Goal: Obtain resource: Download file/media

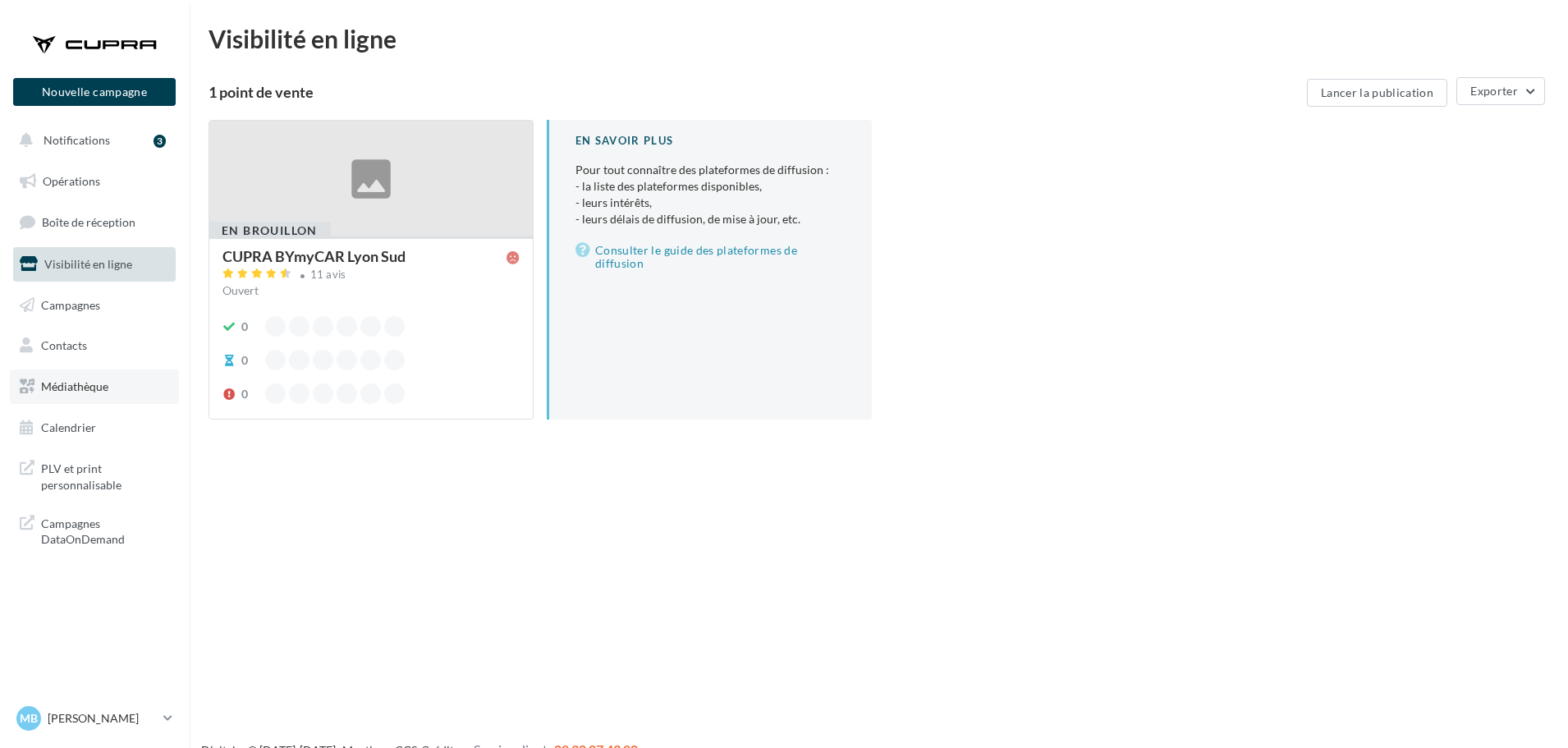
click at [79, 390] on span "Médiathèque" at bounding box center [74, 386] width 67 height 14
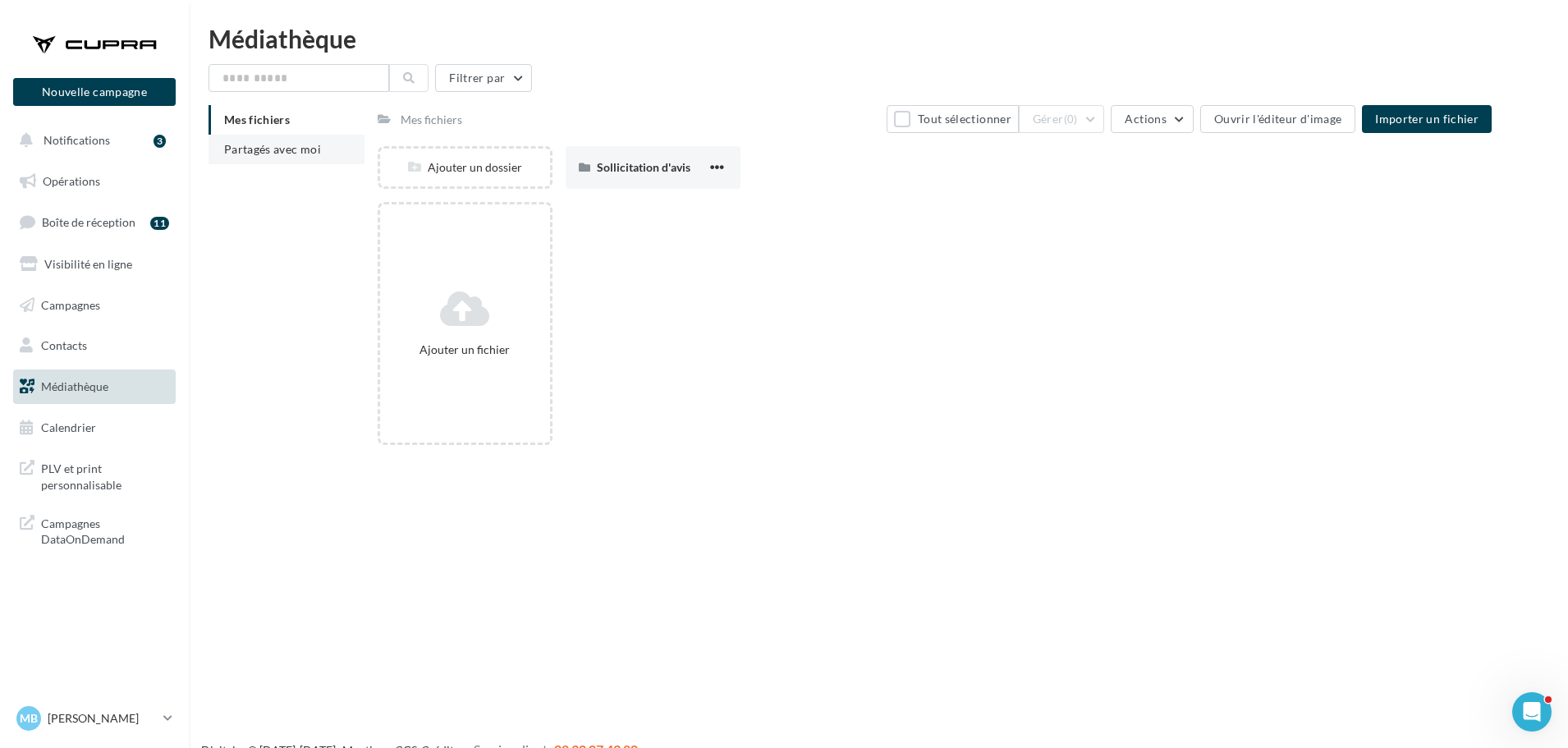
click at [286, 140] on li "Partagés avec moi" at bounding box center [287, 149] width 156 height 30
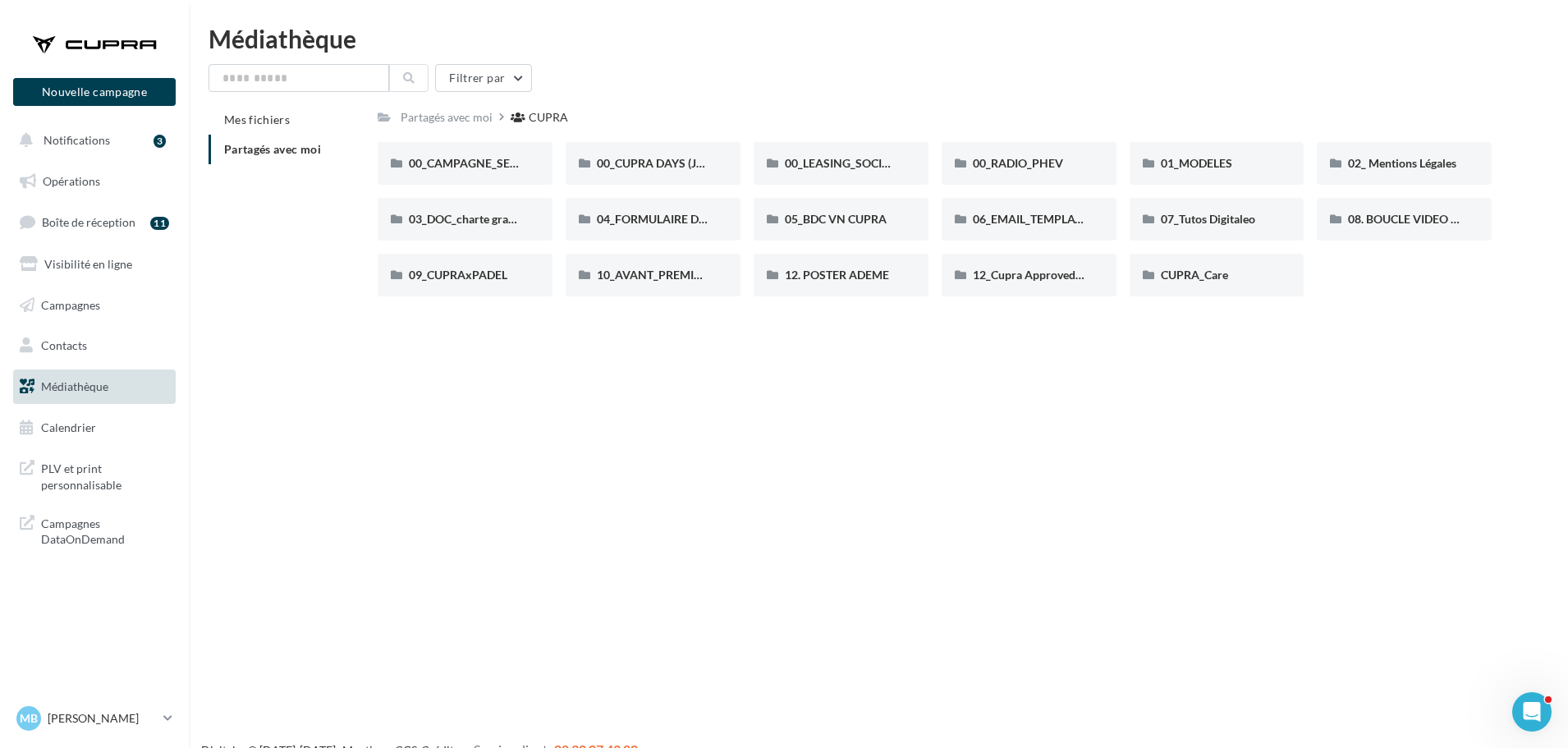
click at [115, 160] on ul "Opérations Boîte de réception 11 Visibilité en ligne Campagnes Contacts Mes cib…" at bounding box center [94, 305] width 176 height 294
click at [106, 174] on link "Opérations" at bounding box center [94, 181] width 169 height 35
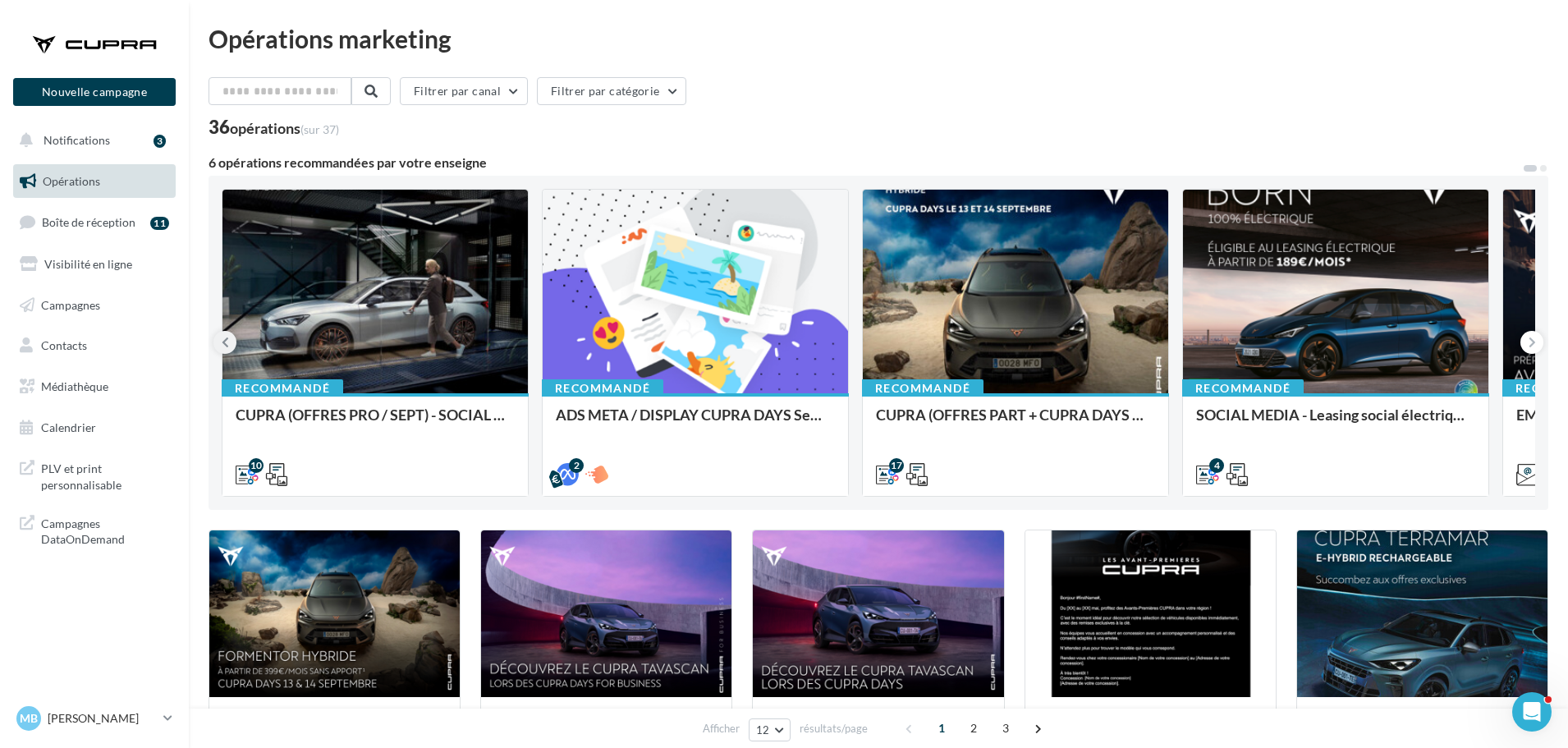
click at [222, 340] on icon at bounding box center [225, 341] width 8 height 16
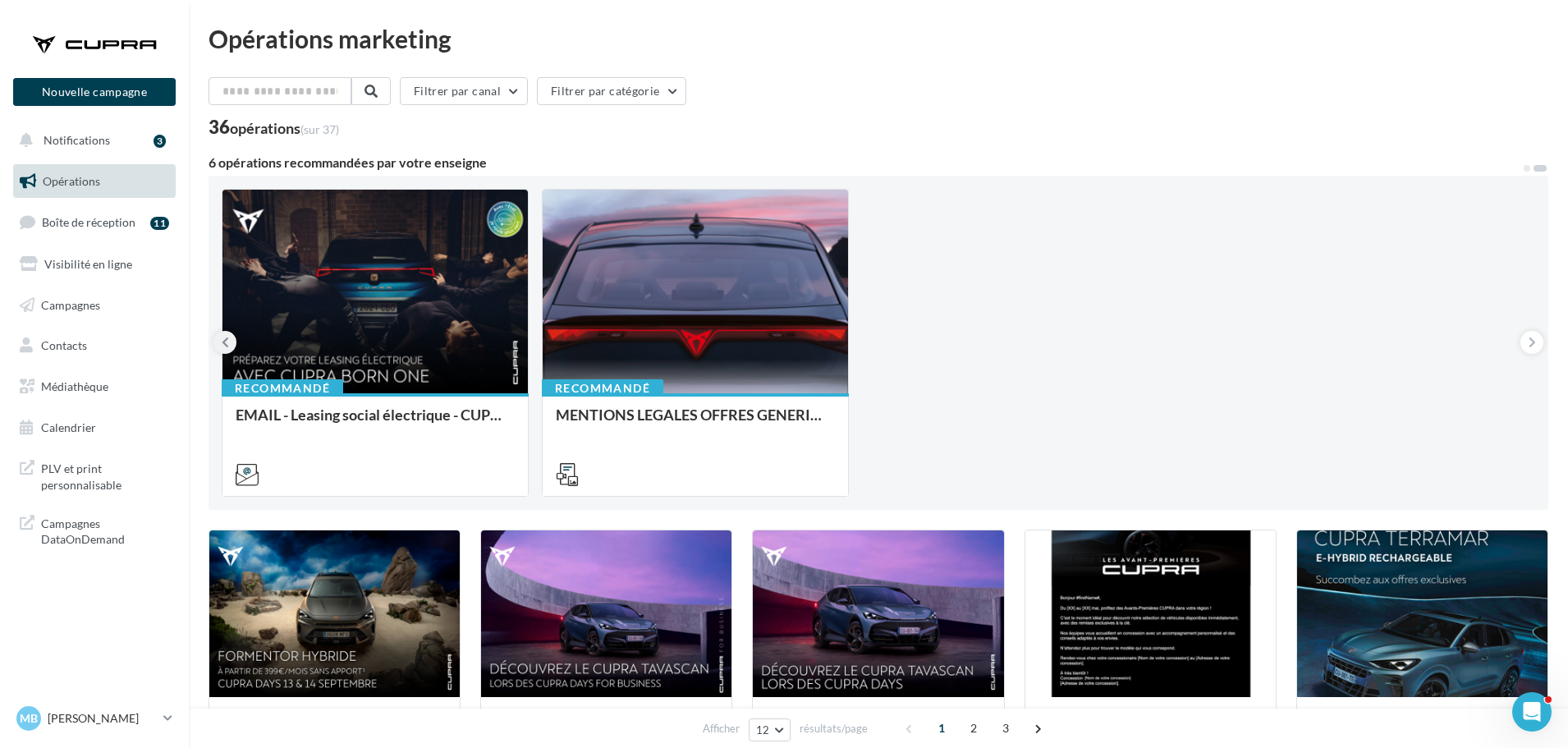
click at [222, 340] on icon at bounding box center [225, 341] width 8 height 16
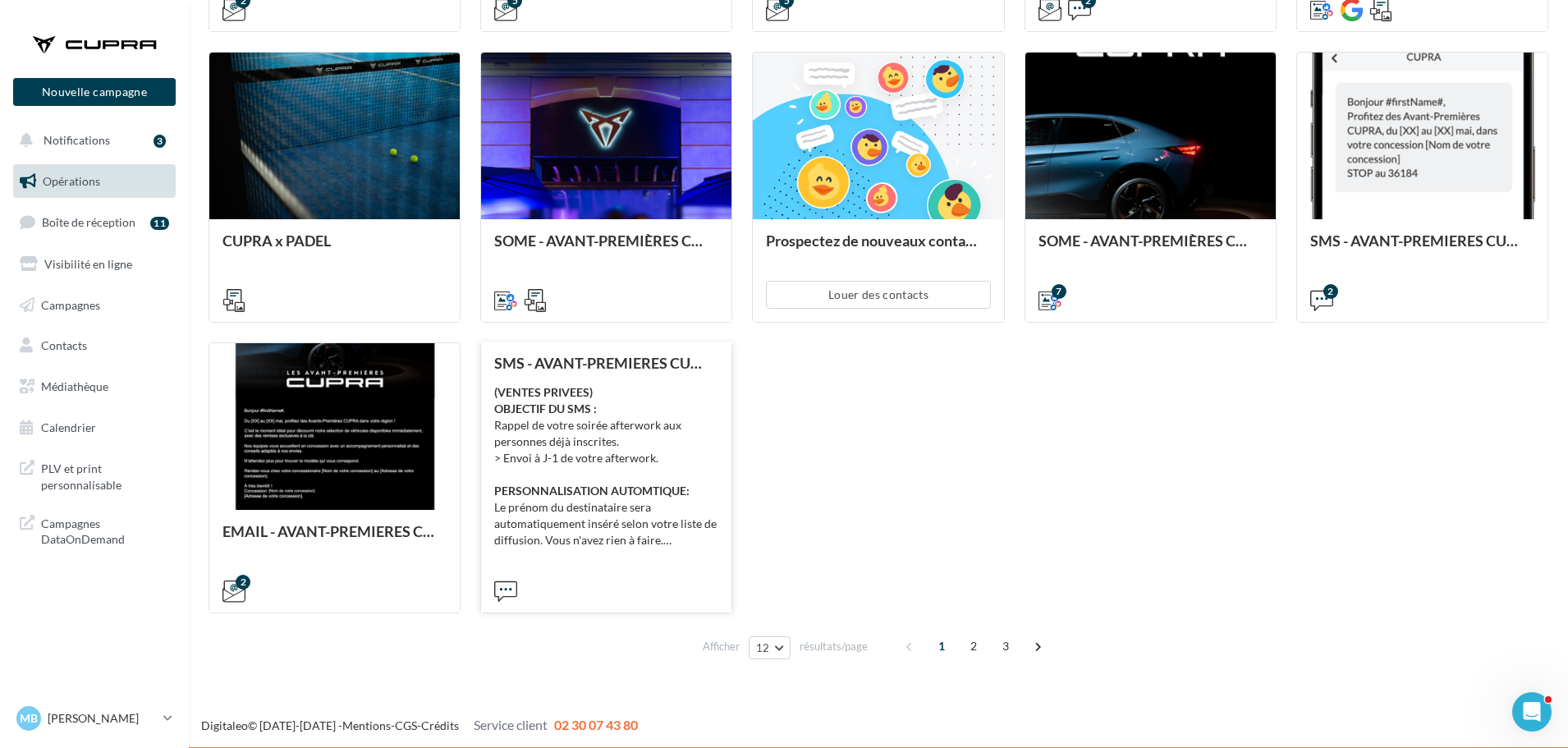
scroll to position [770, 0]
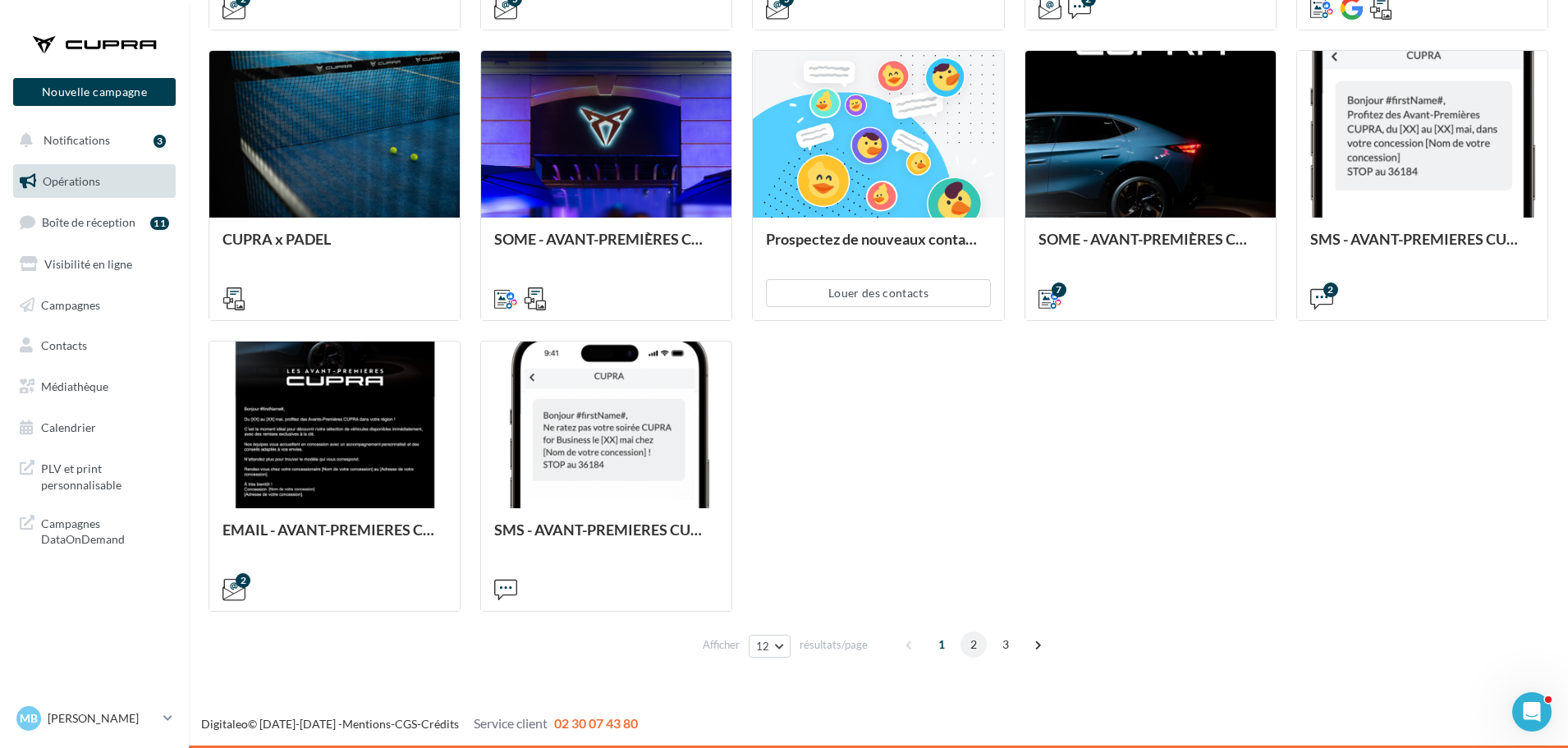
click at [974, 641] on span "2" at bounding box center [973, 644] width 26 height 26
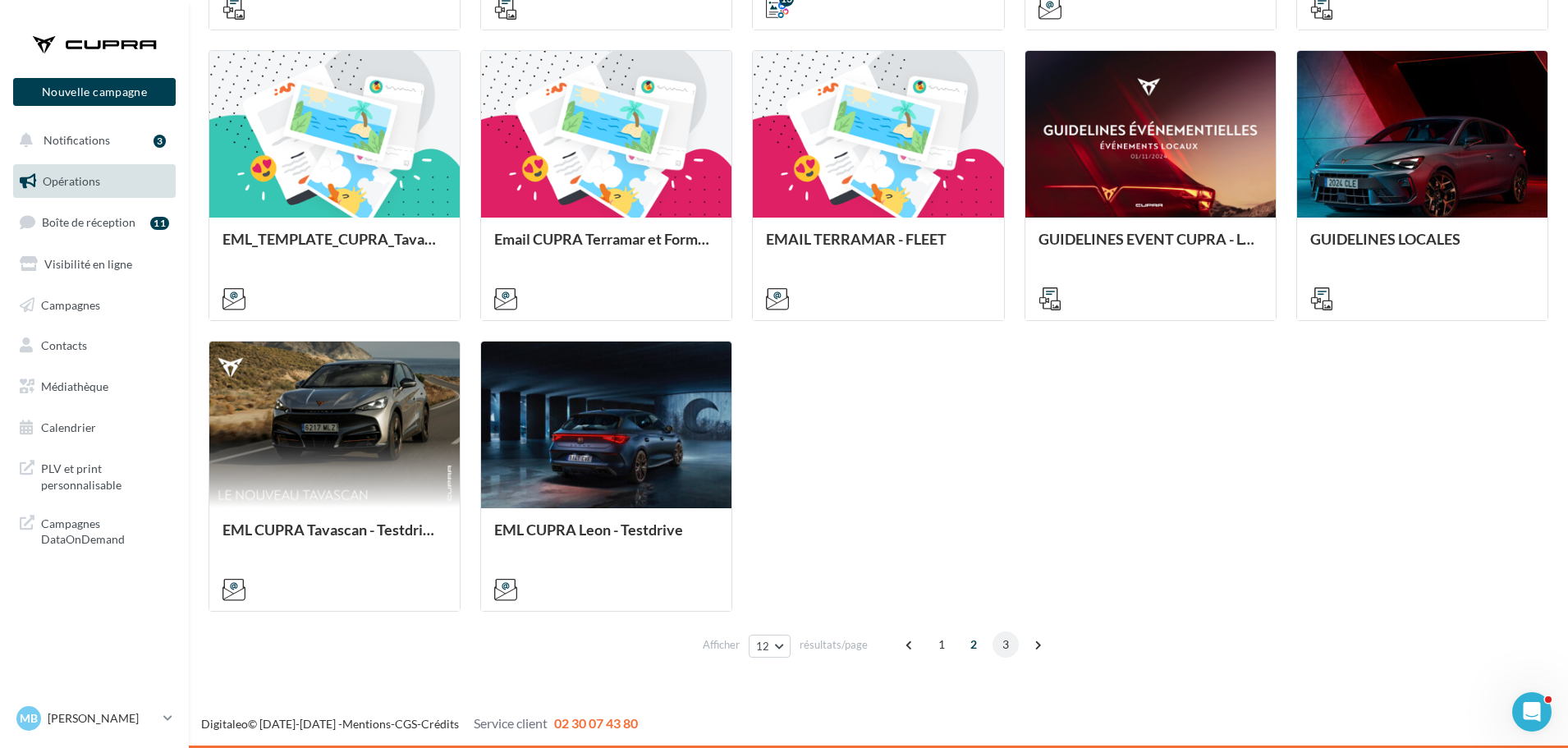
click at [999, 637] on span "3" at bounding box center [1005, 644] width 26 height 26
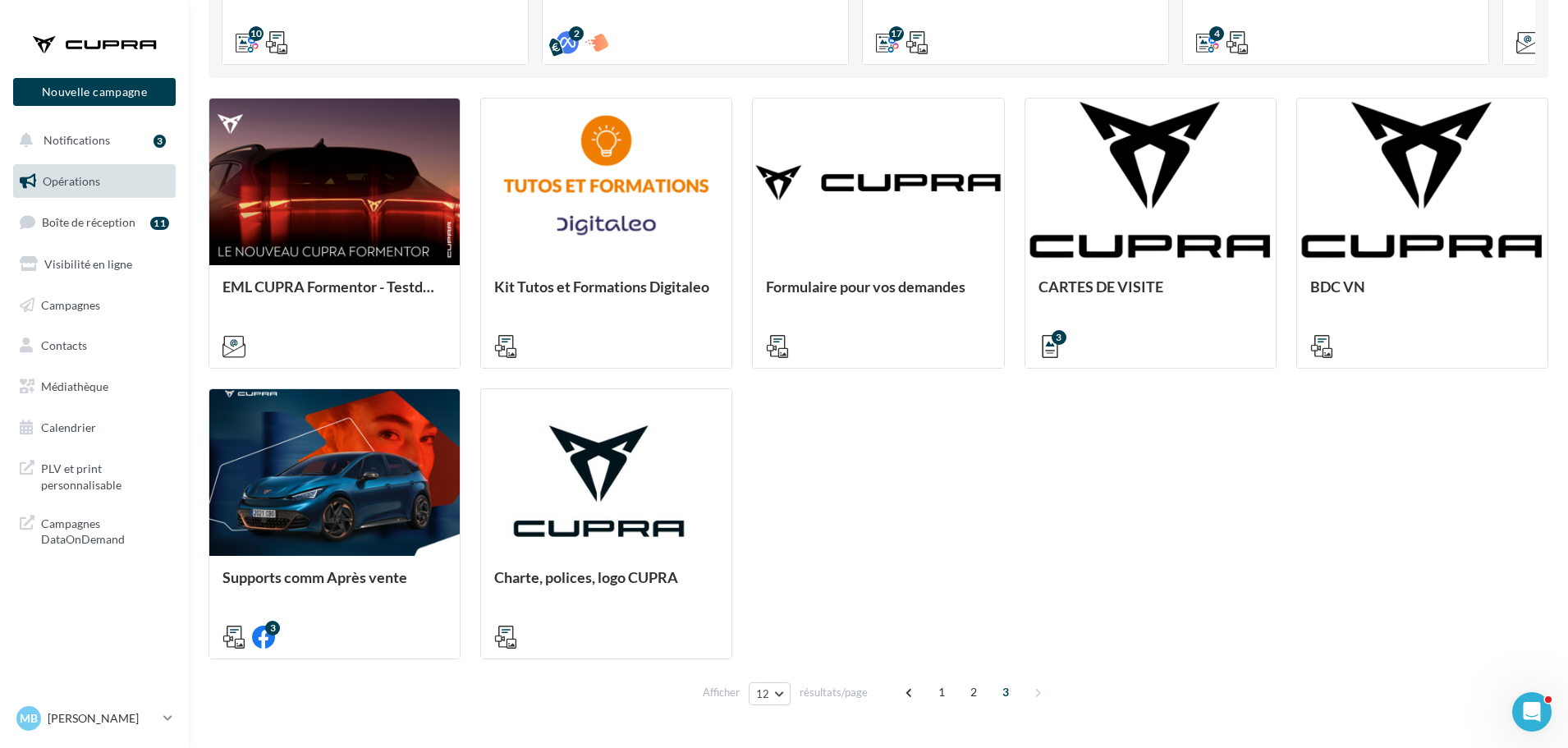
scroll to position [480, 0]
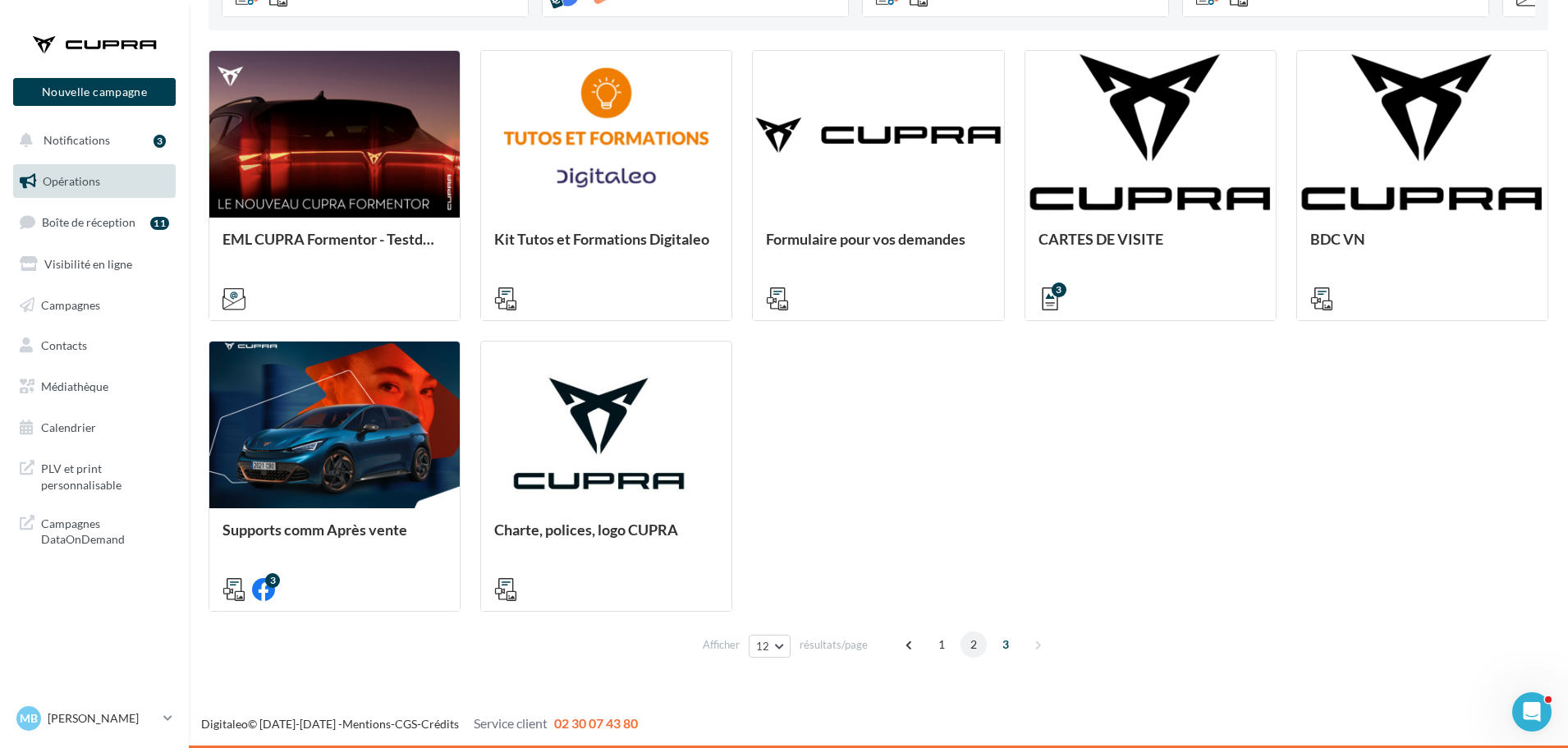
click at [968, 641] on span "2" at bounding box center [973, 644] width 26 height 26
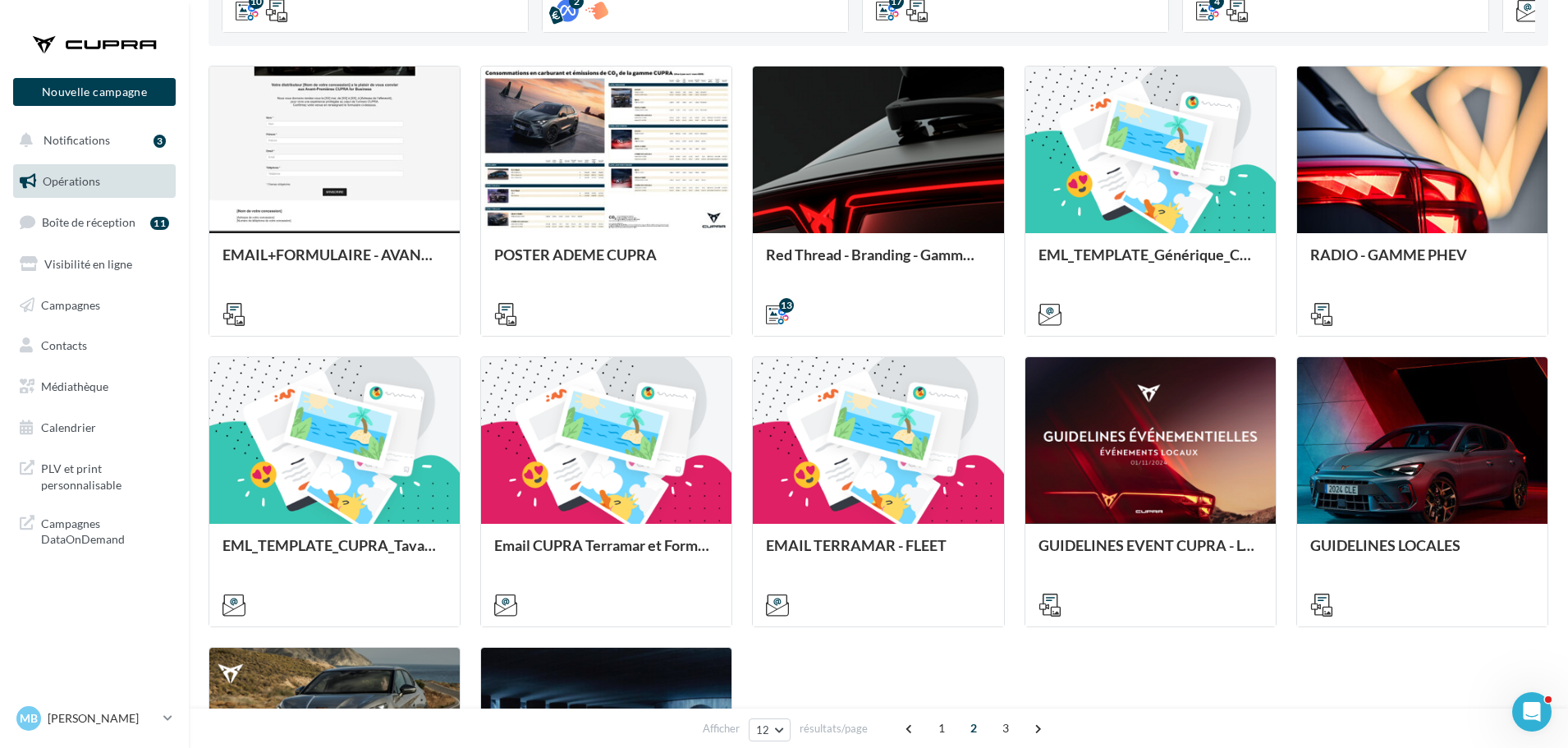
click at [1100, 682] on div "EMAIL+FORMULAIRE - AVANT-PREMIERES CUPRA FOR BUSINESS (VENTES PRIVEES) (VENTES …" at bounding box center [879, 492] width 1340 height 852
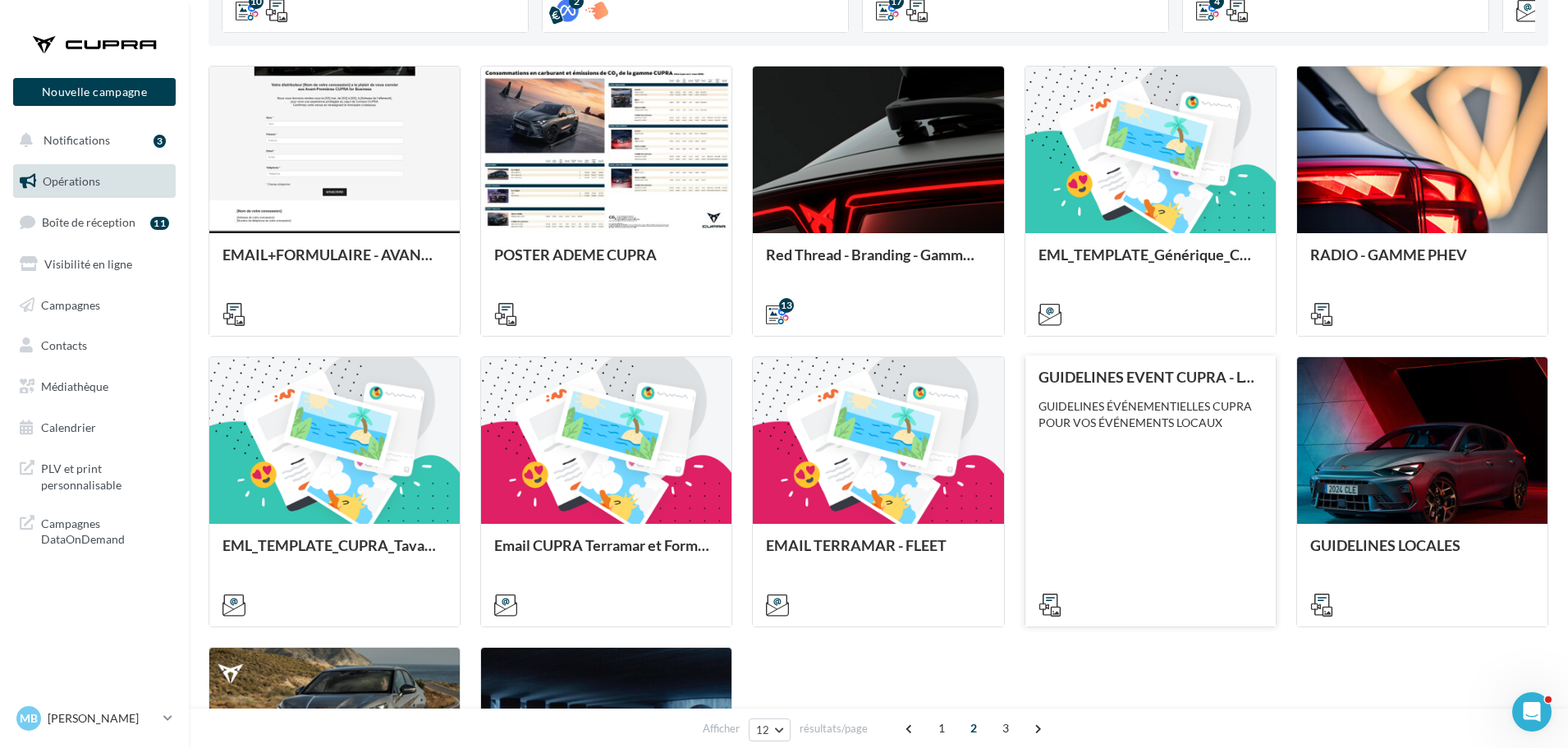
click at [1227, 484] on div "GUIDELINES EVENT CUPRA - LOCAL GUIDELINES ÉVÉNEMENTIELLES CUPRA POUR VOS ÉVÉNEM…" at bounding box center [1150, 490] width 224 height 243
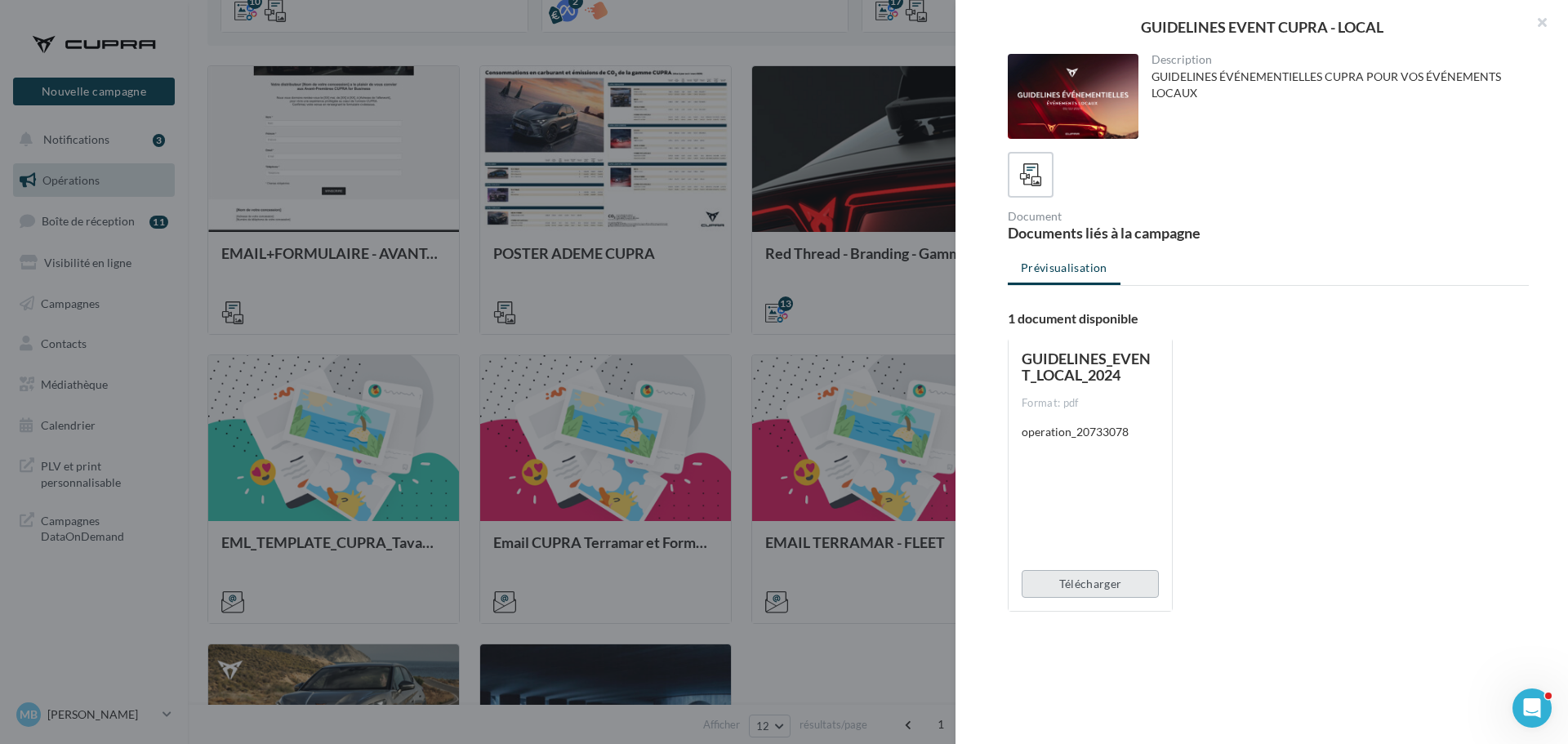
click at [1070, 591] on button "Télécharger" at bounding box center [1090, 584] width 137 height 28
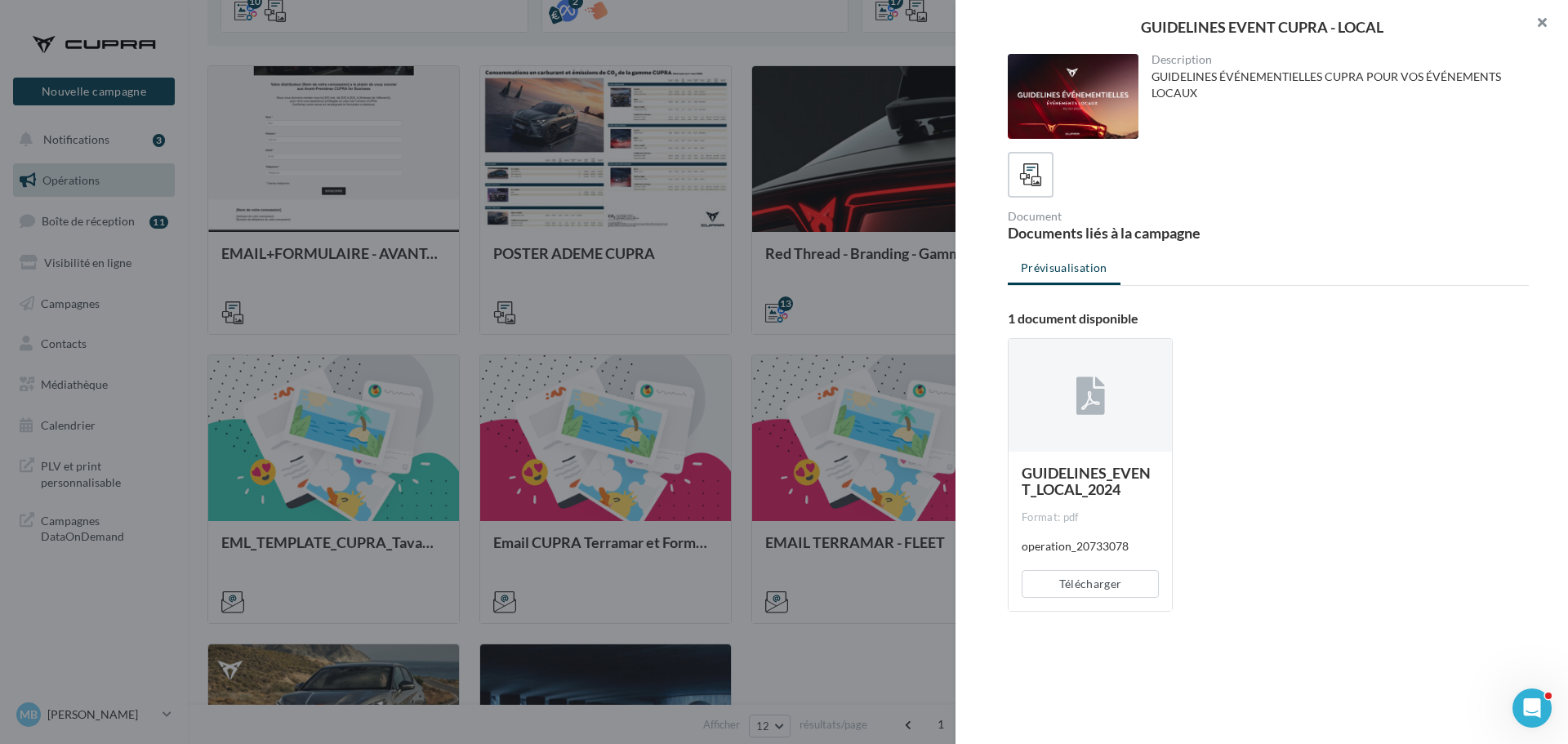
click at [1546, 24] on button "button" at bounding box center [1535, 24] width 65 height 49
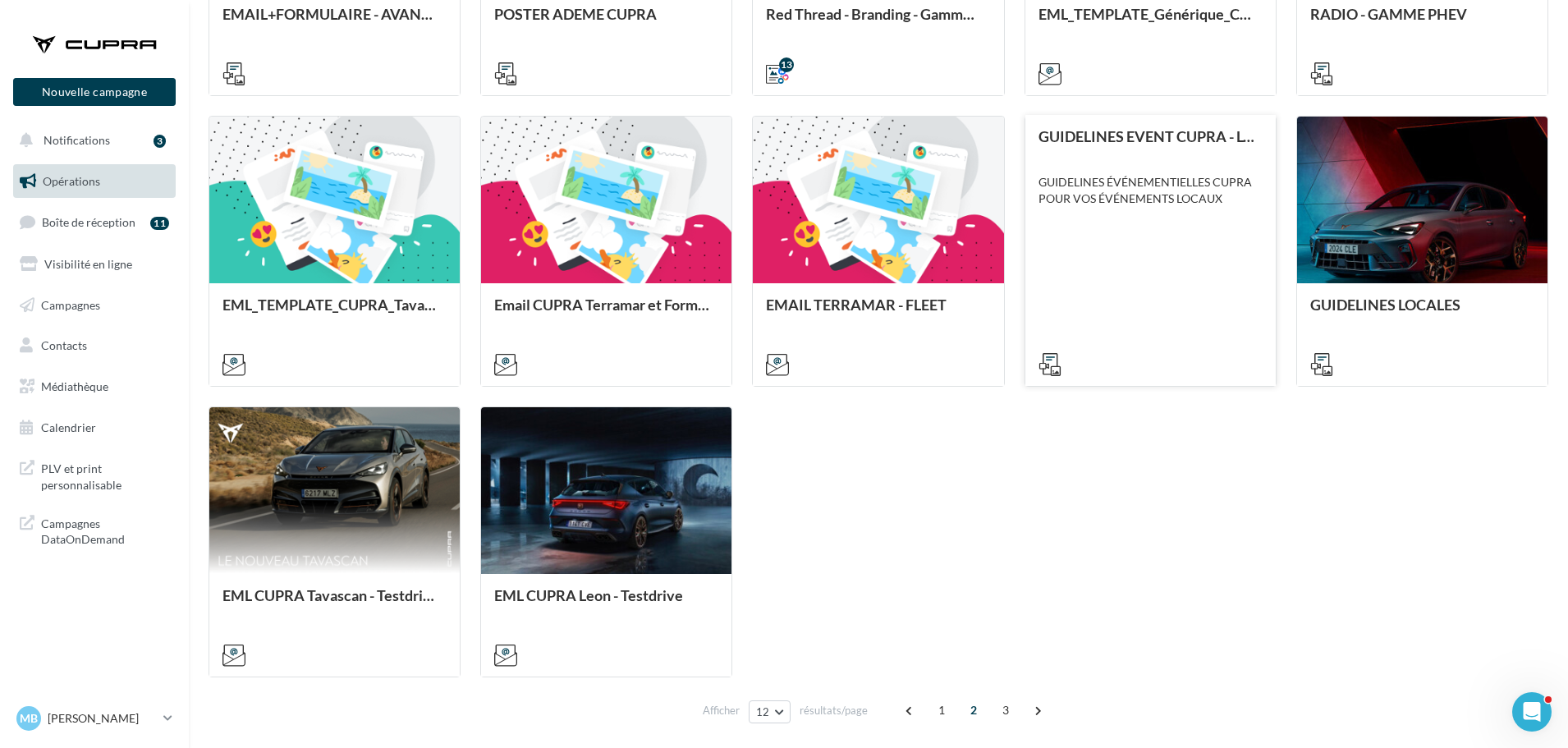
scroll to position [710, 0]
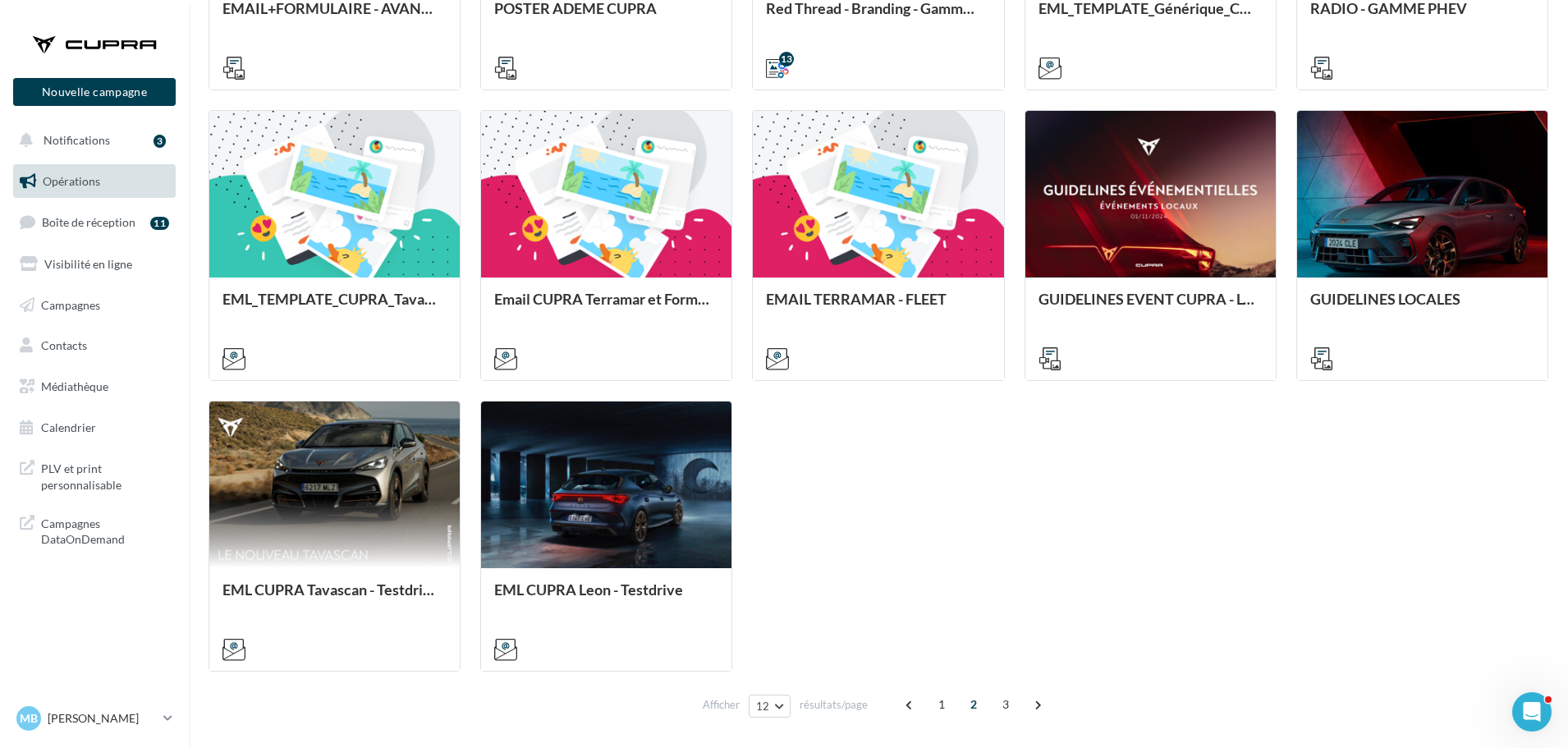
click at [962, 703] on span "2" at bounding box center [973, 704] width 26 height 26
click at [937, 705] on span "1" at bounding box center [941, 704] width 26 height 26
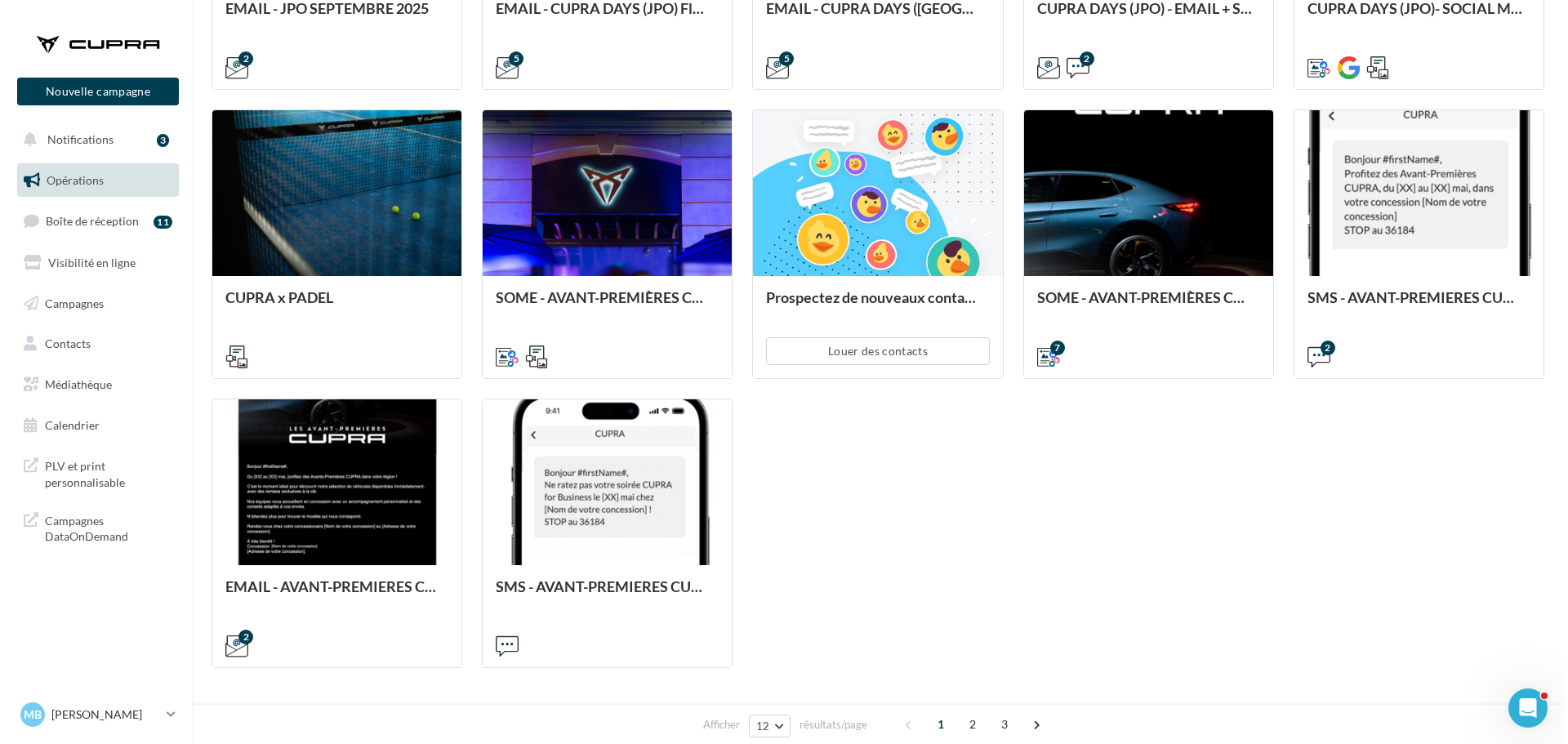
scroll to position [461, 0]
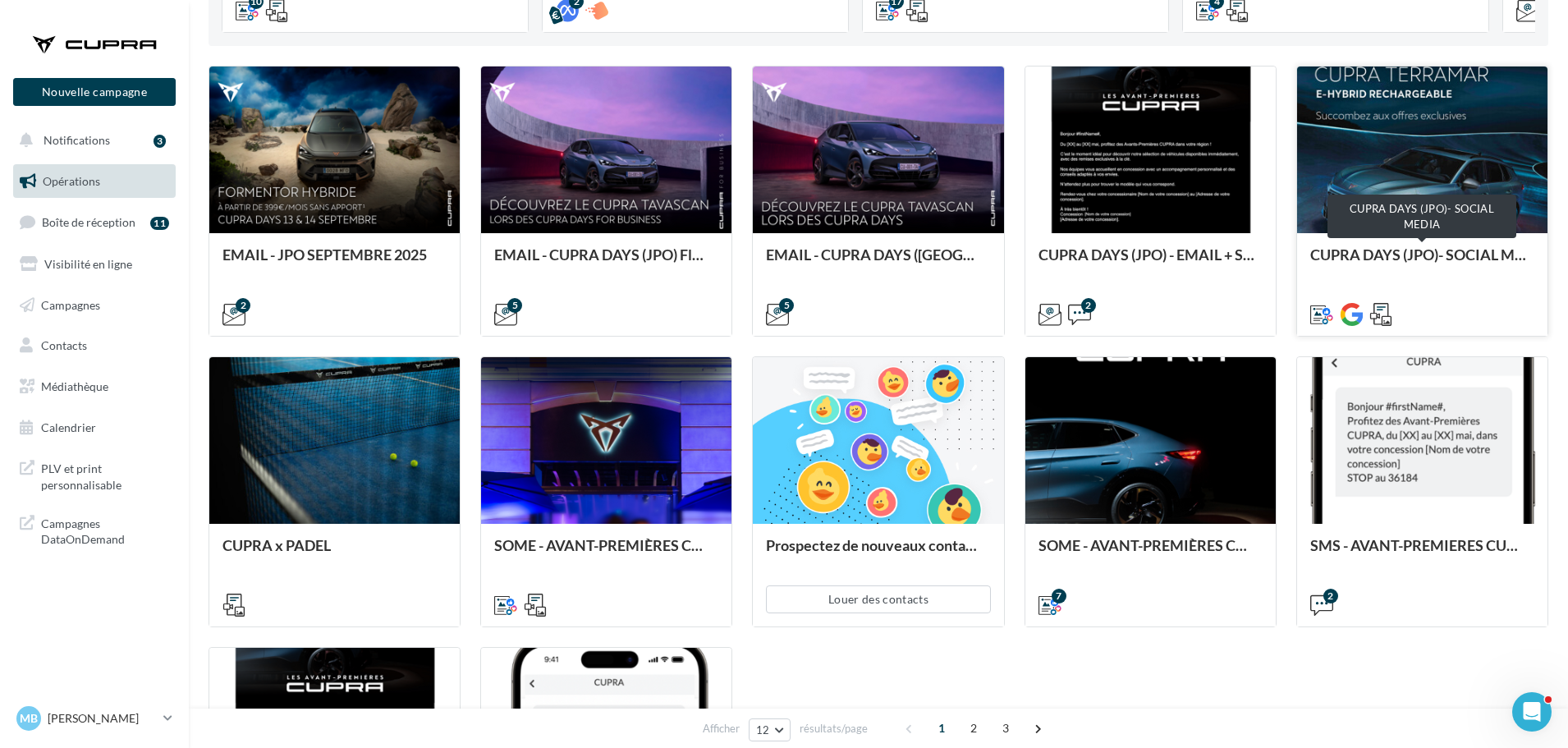
click at [1453, 248] on div "CUPRA DAYS (JPO)- SOCIAL MEDIA" at bounding box center [1422, 262] width 224 height 33
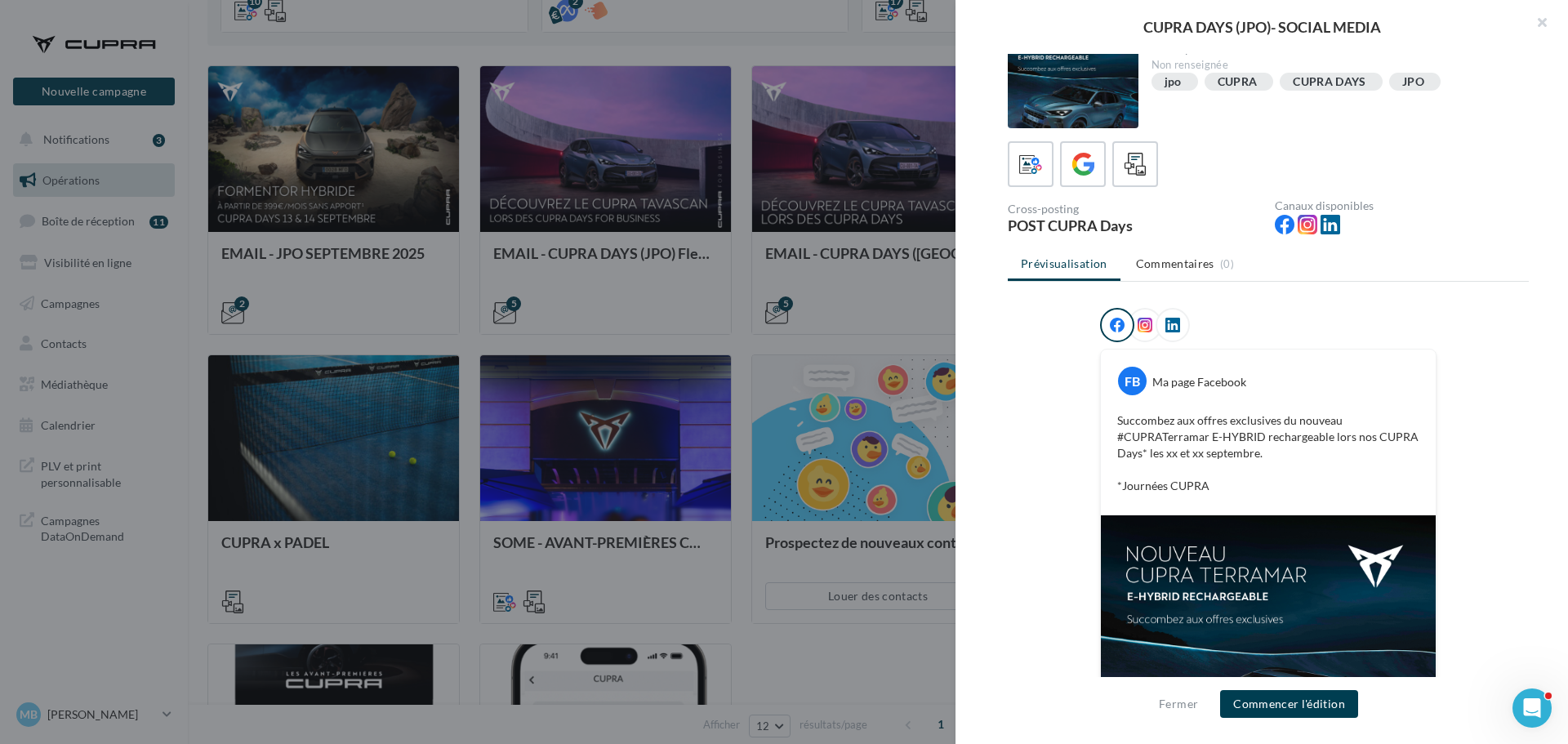
scroll to position [0, 0]
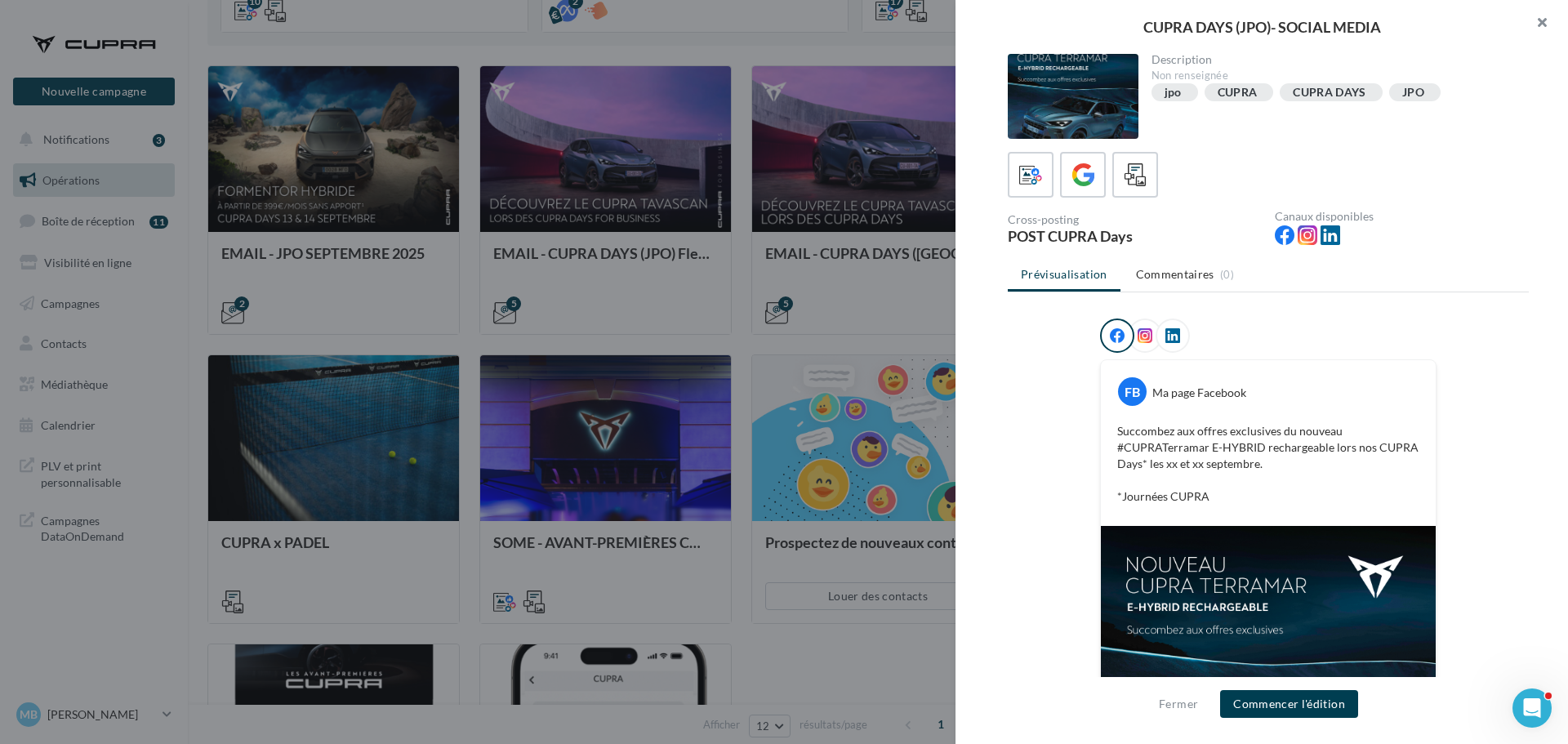
click at [1545, 24] on button "button" at bounding box center [1535, 24] width 65 height 49
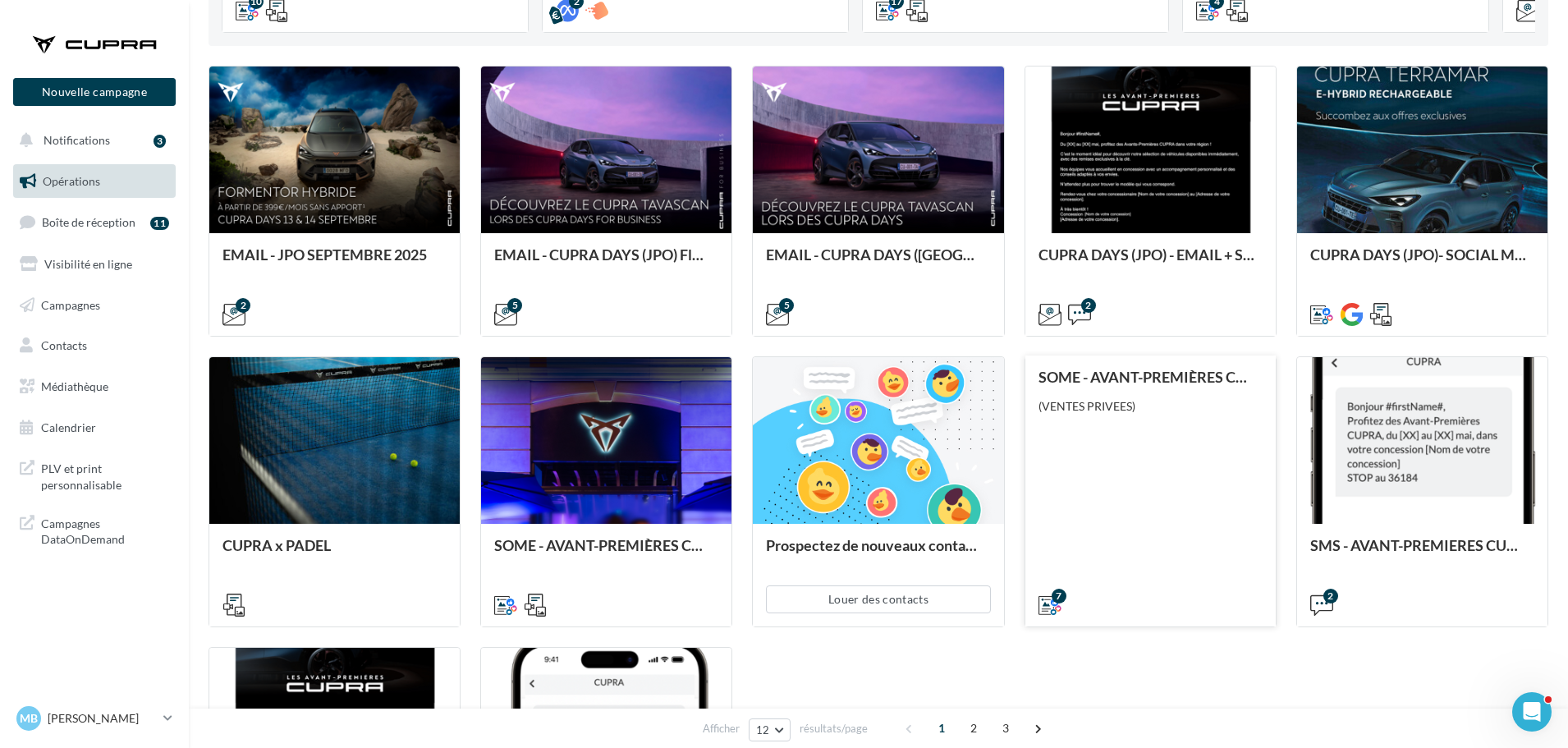
click at [1175, 421] on div "SOME - AVANT-PREMIÈRES CUPRA PART (VENTES PRIVEES) (VENTES PRIVEES)" at bounding box center [1150, 490] width 224 height 243
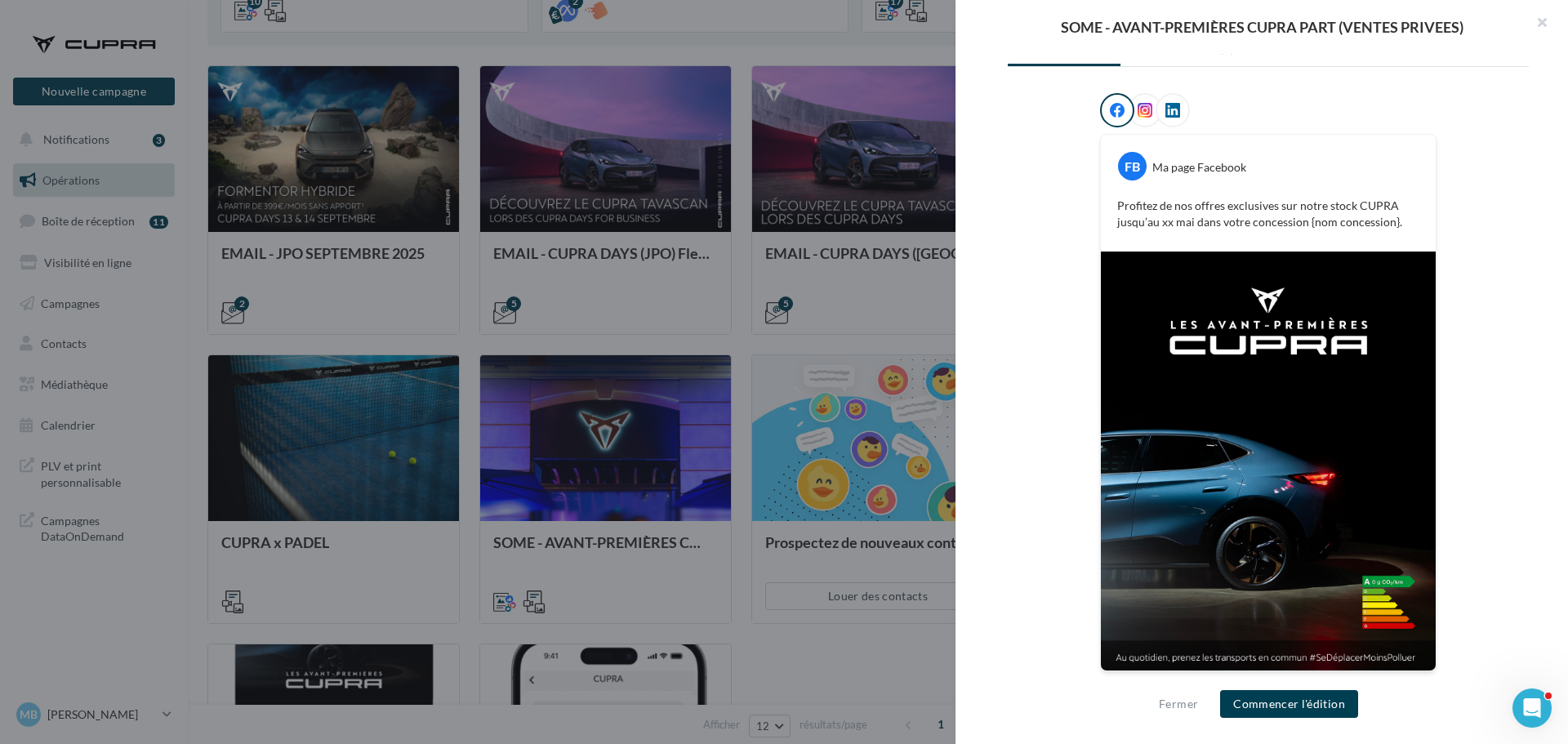
scroll to position [150, 0]
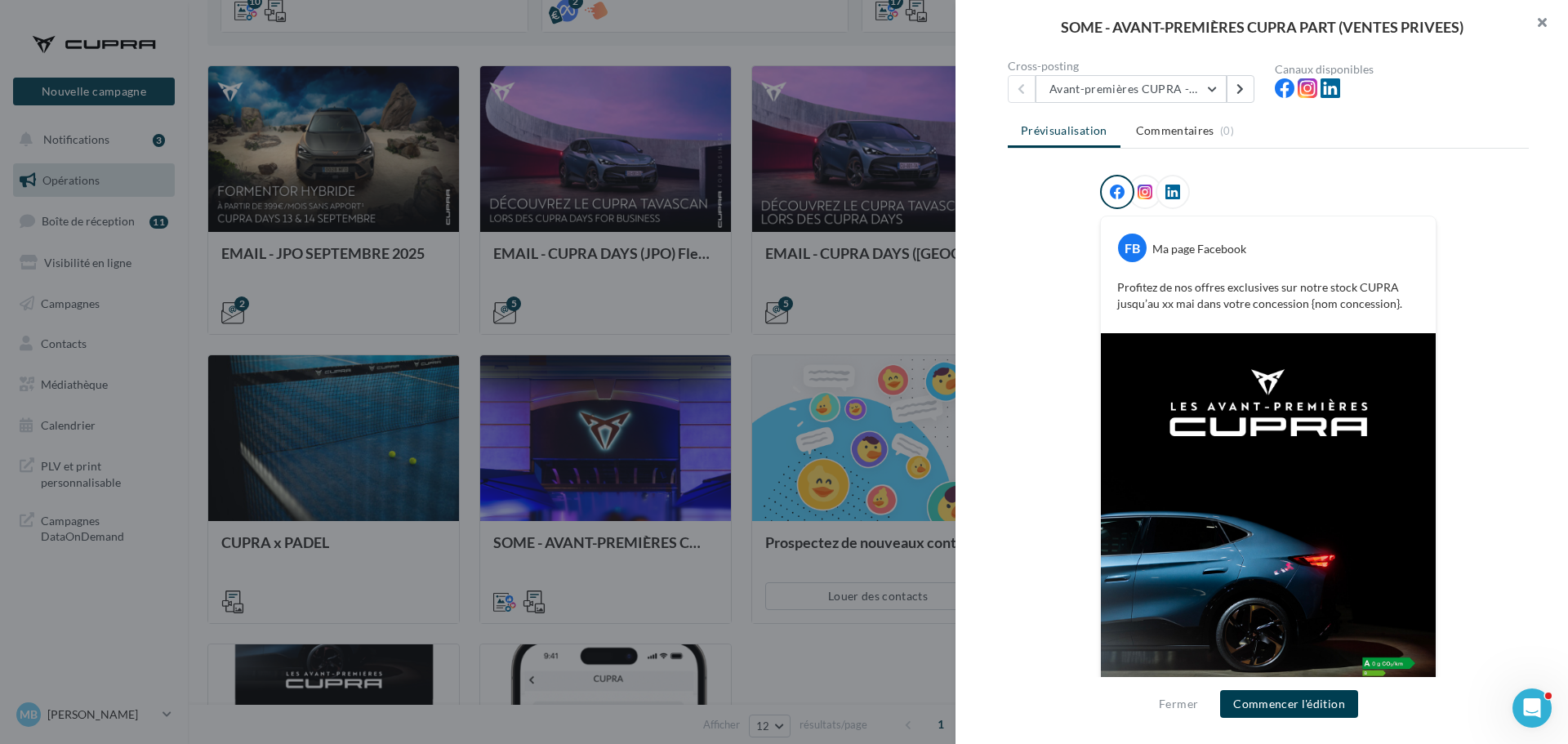
click at [1541, 16] on button "button" at bounding box center [1535, 24] width 65 height 49
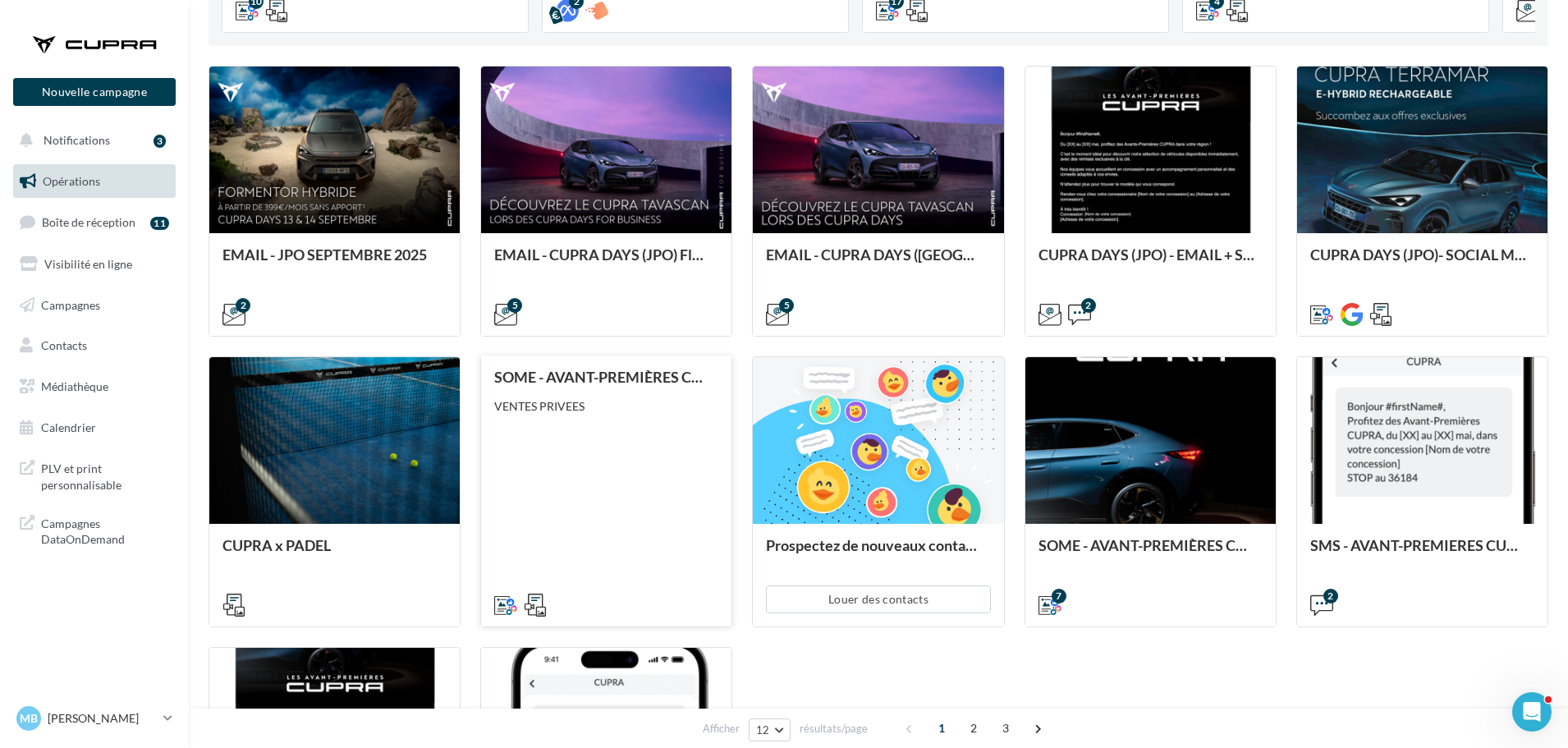
click at [525, 462] on div "SOME - AVANT-PREMIÈRES CUPRA FOR BUSINESS (VENTES PRIVEES) VENTES PRIVEES" at bounding box center [606, 490] width 224 height 243
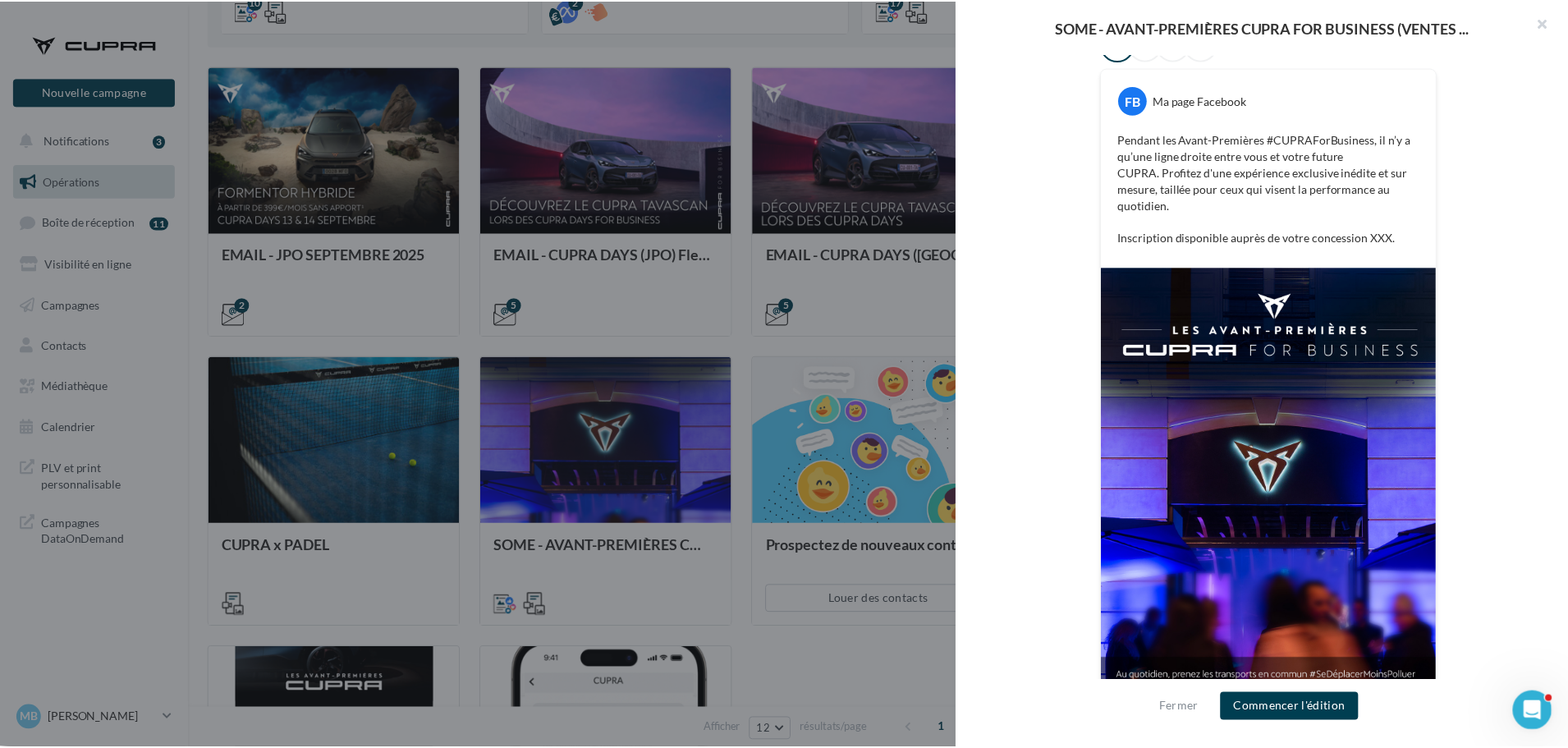
scroll to position [309, 0]
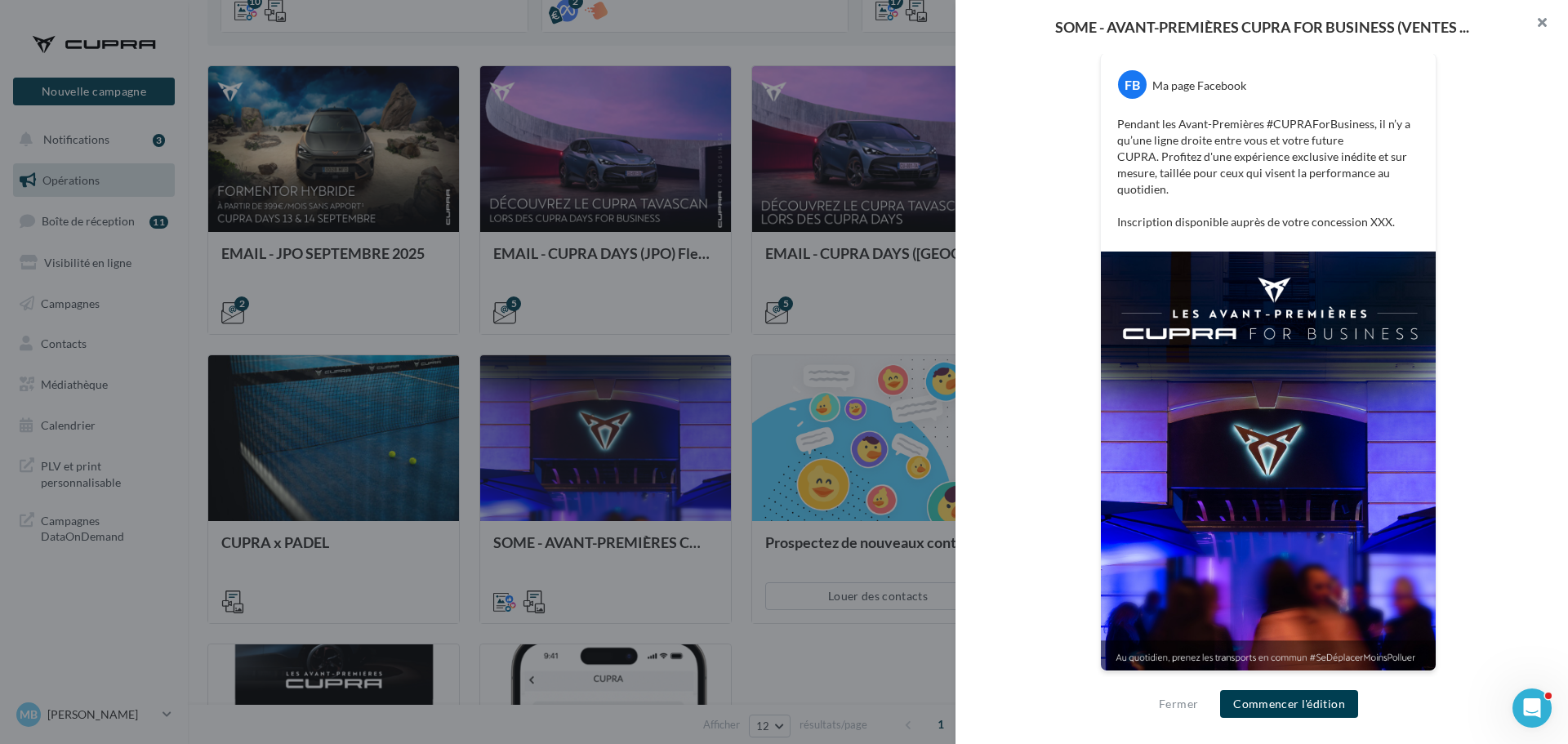
click at [1547, 14] on button "button" at bounding box center [1535, 24] width 65 height 49
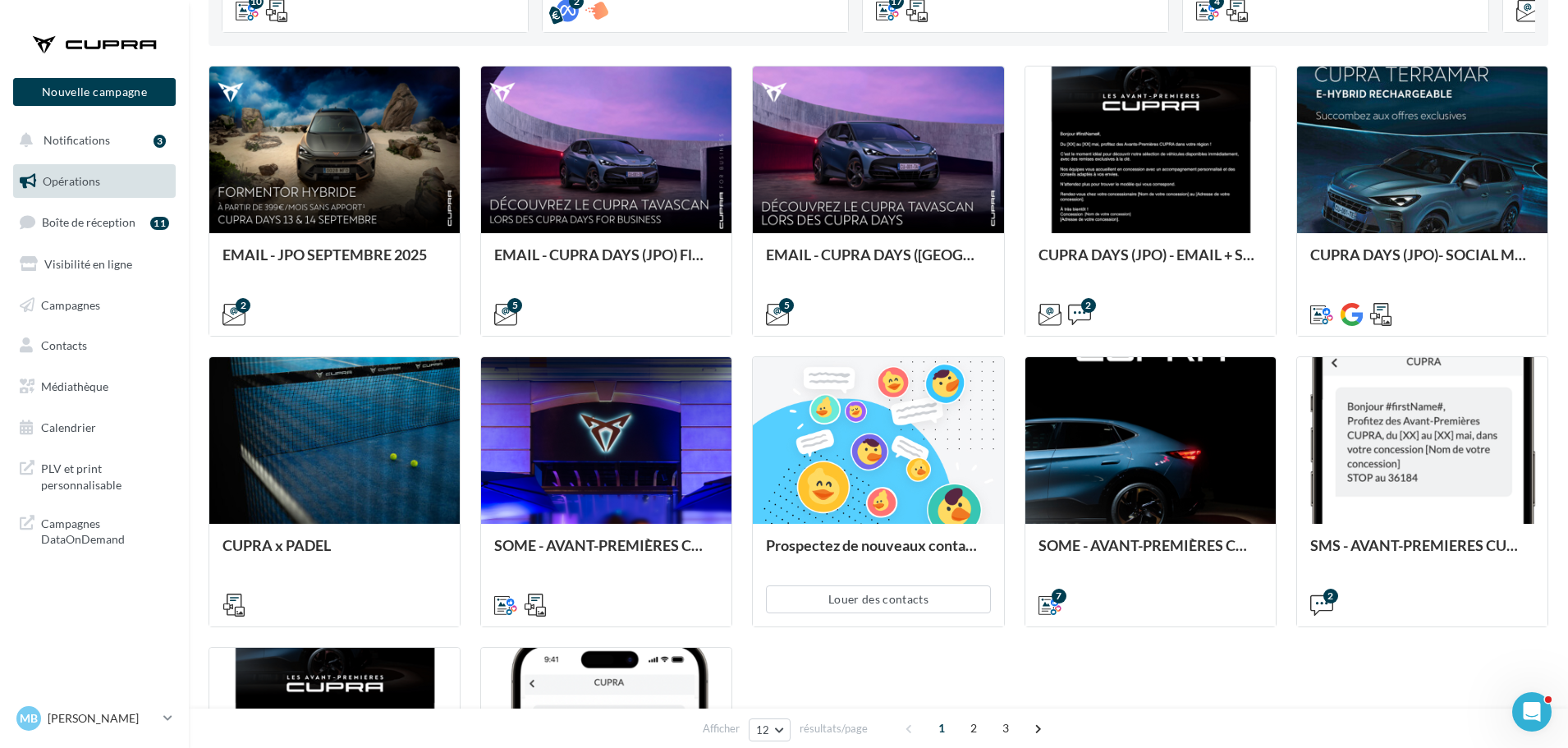
click at [90, 180] on span "Opérations" at bounding box center [71, 181] width 58 height 14
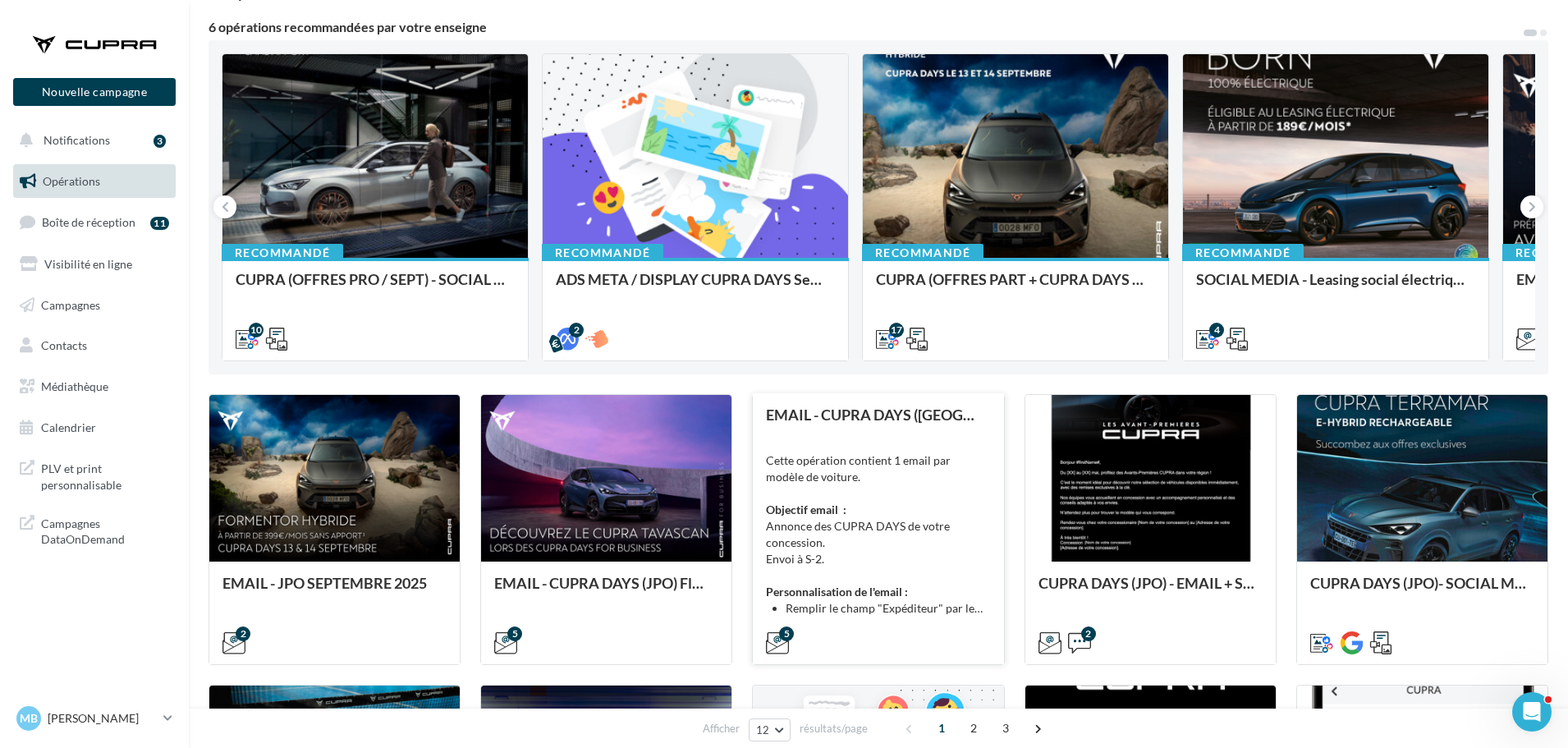
scroll to position [0, 0]
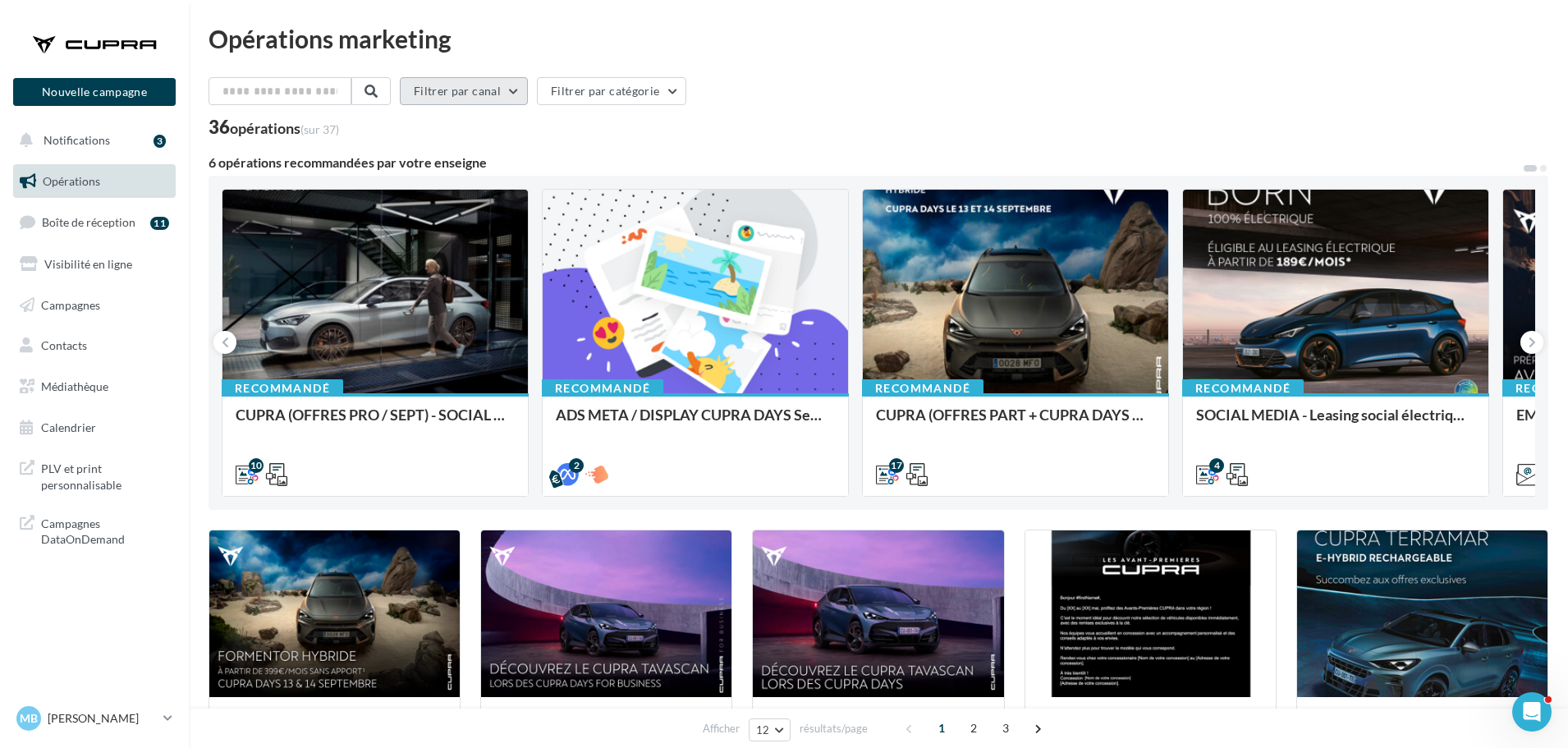
click at [492, 95] on button "Filtrer par canal" at bounding box center [464, 91] width 128 height 28
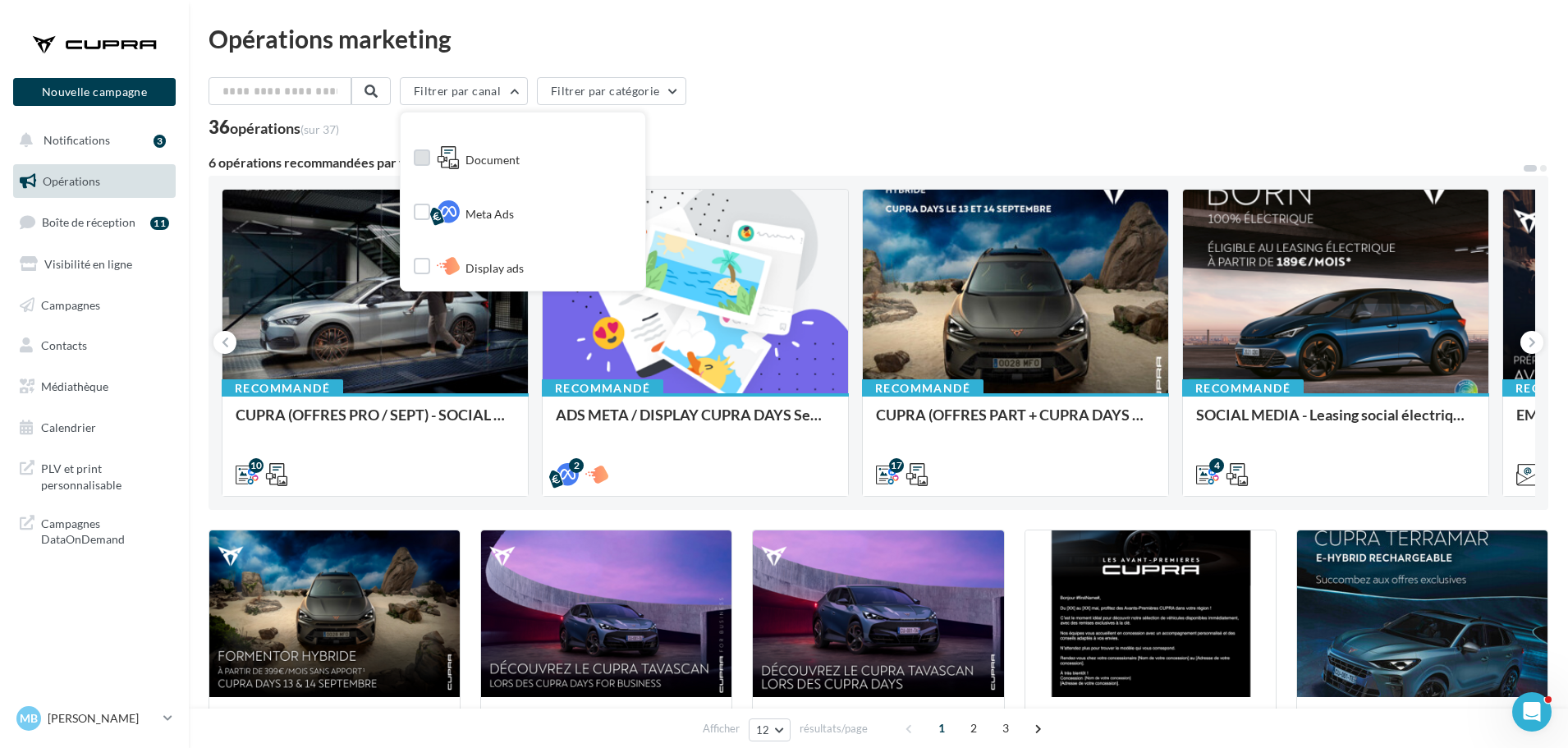
click at [478, 168] on span "Document" at bounding box center [492, 160] width 54 height 16
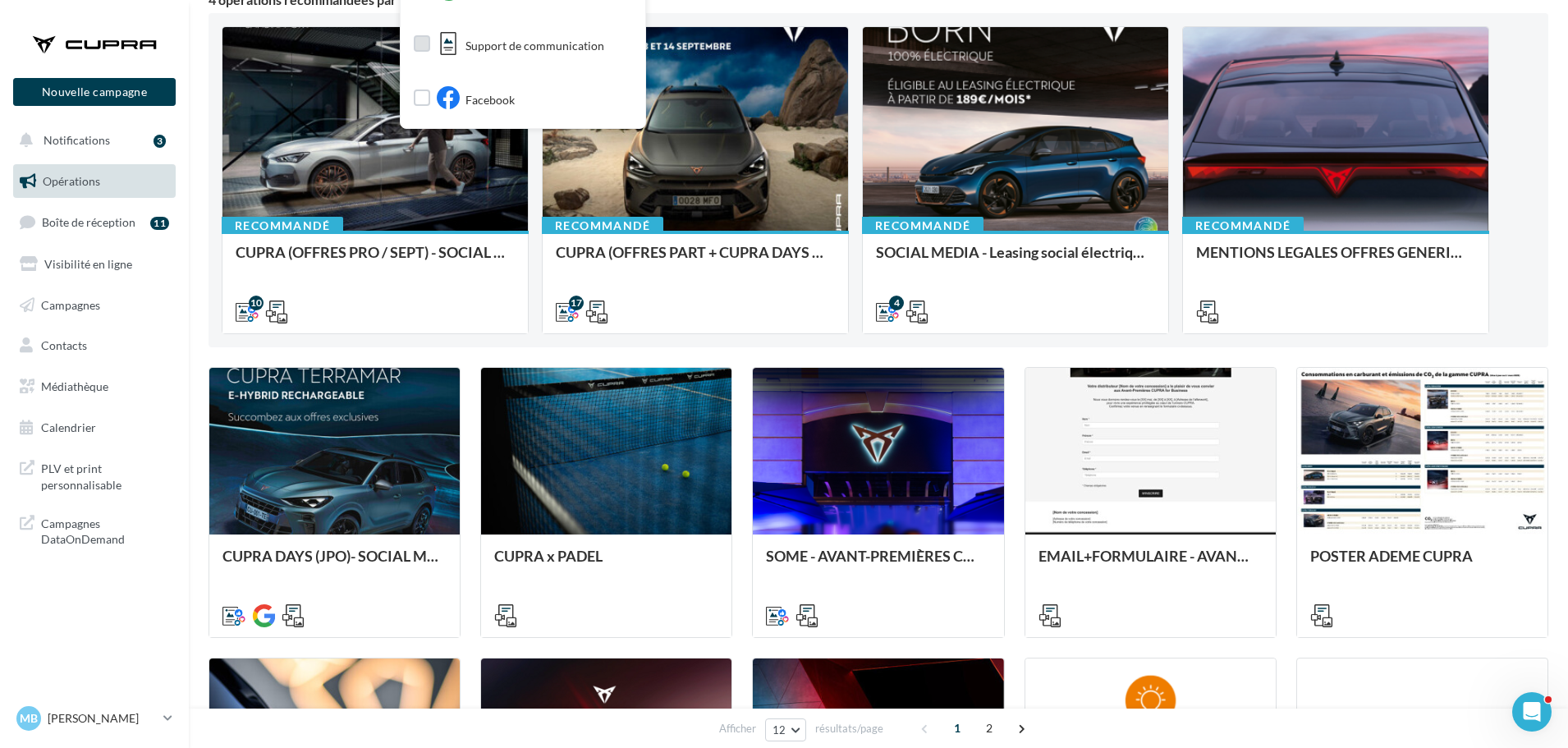
scroll to position [164, 0]
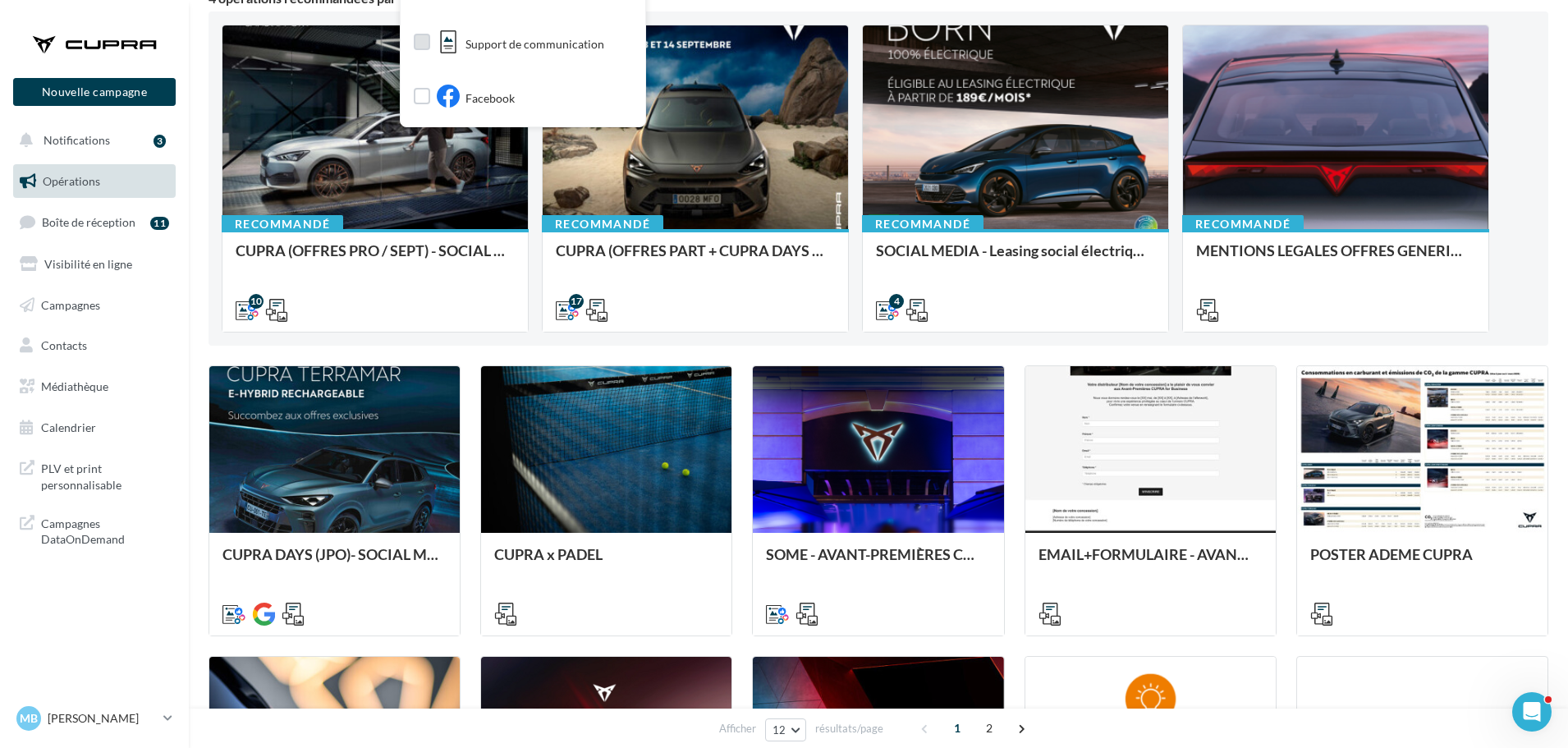
click at [554, 31] on div "Support de communication" at bounding box center [520, 44] width 167 height 28
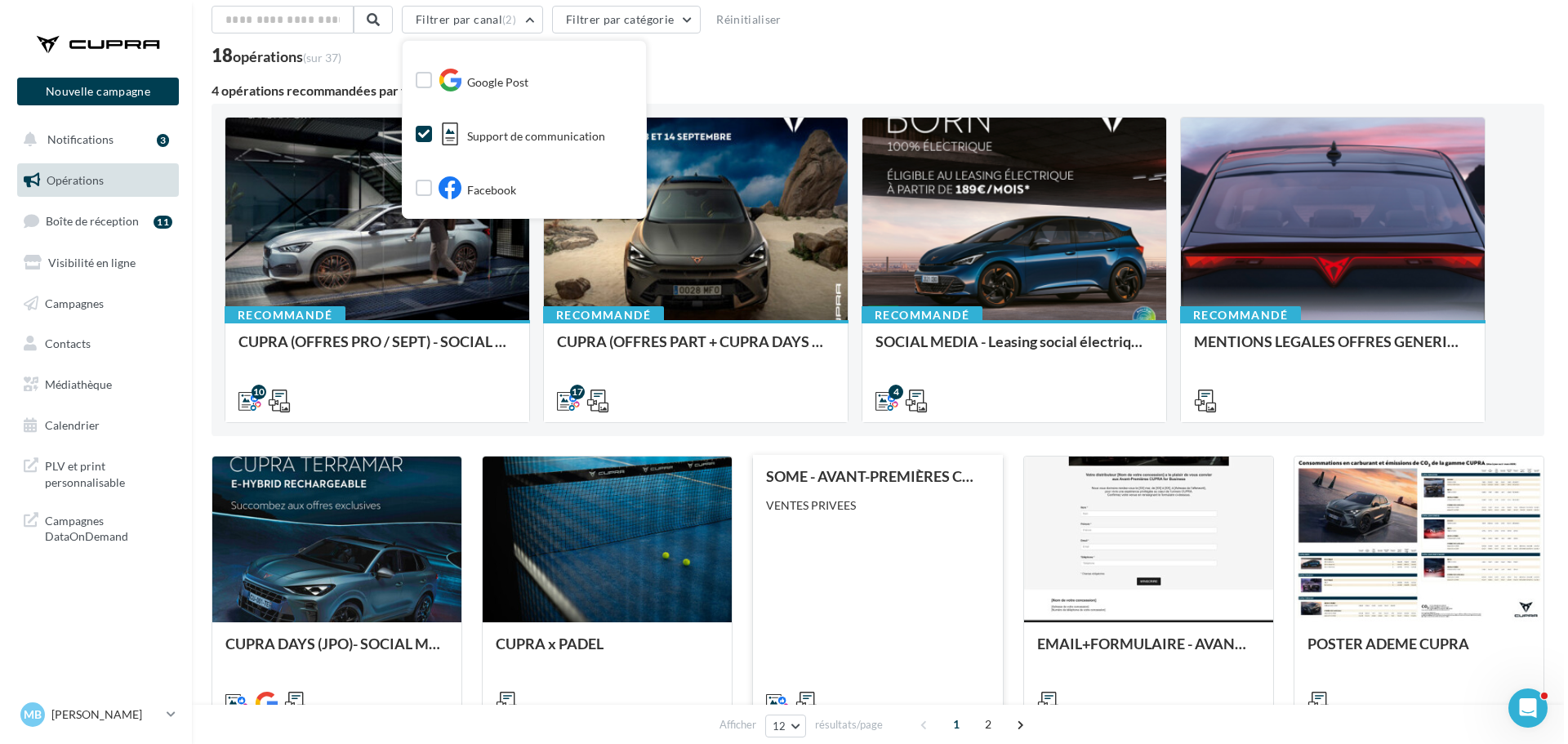
scroll to position [0, 0]
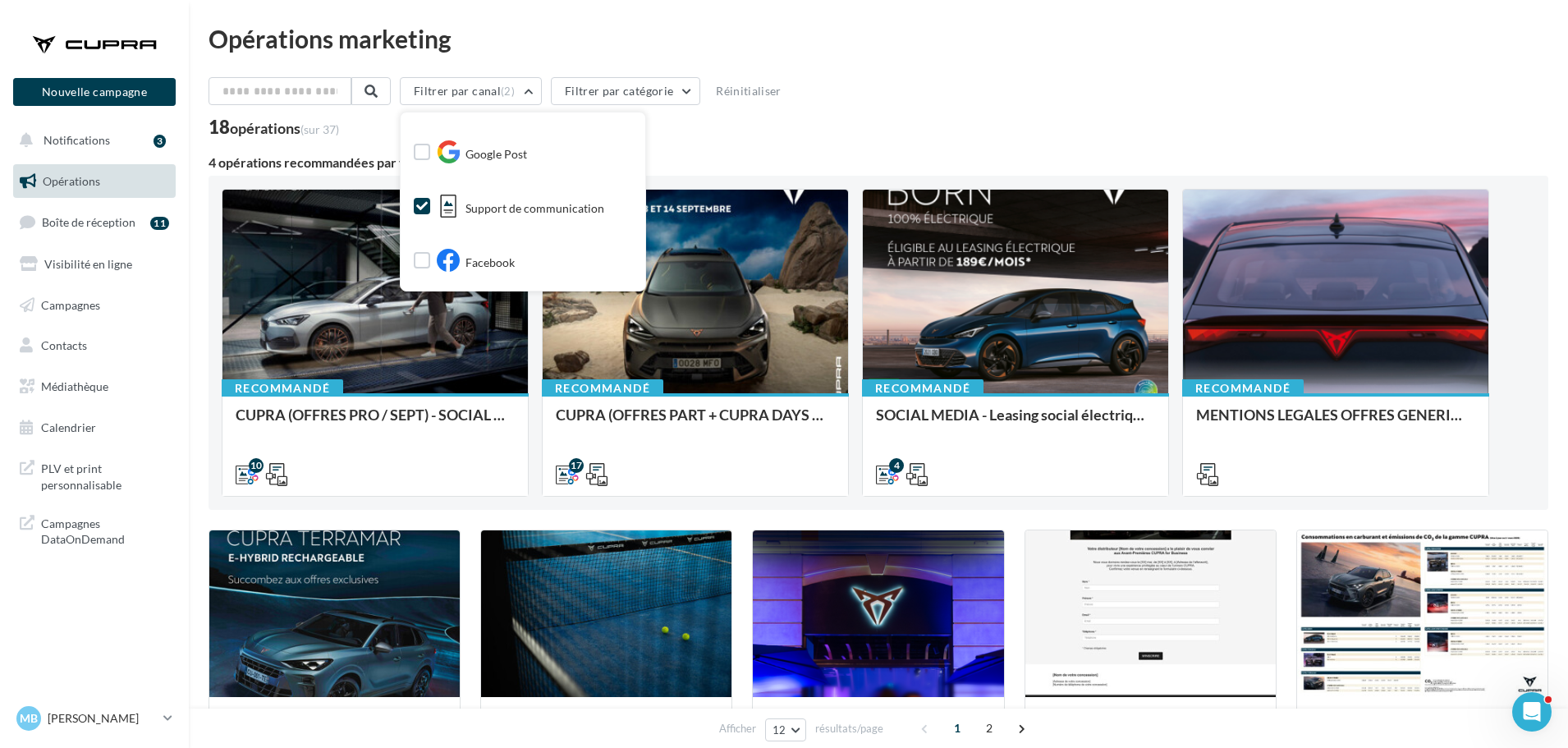
click at [888, 136] on div "18 opérations (sur 37)" at bounding box center [879, 128] width 1340 height 21
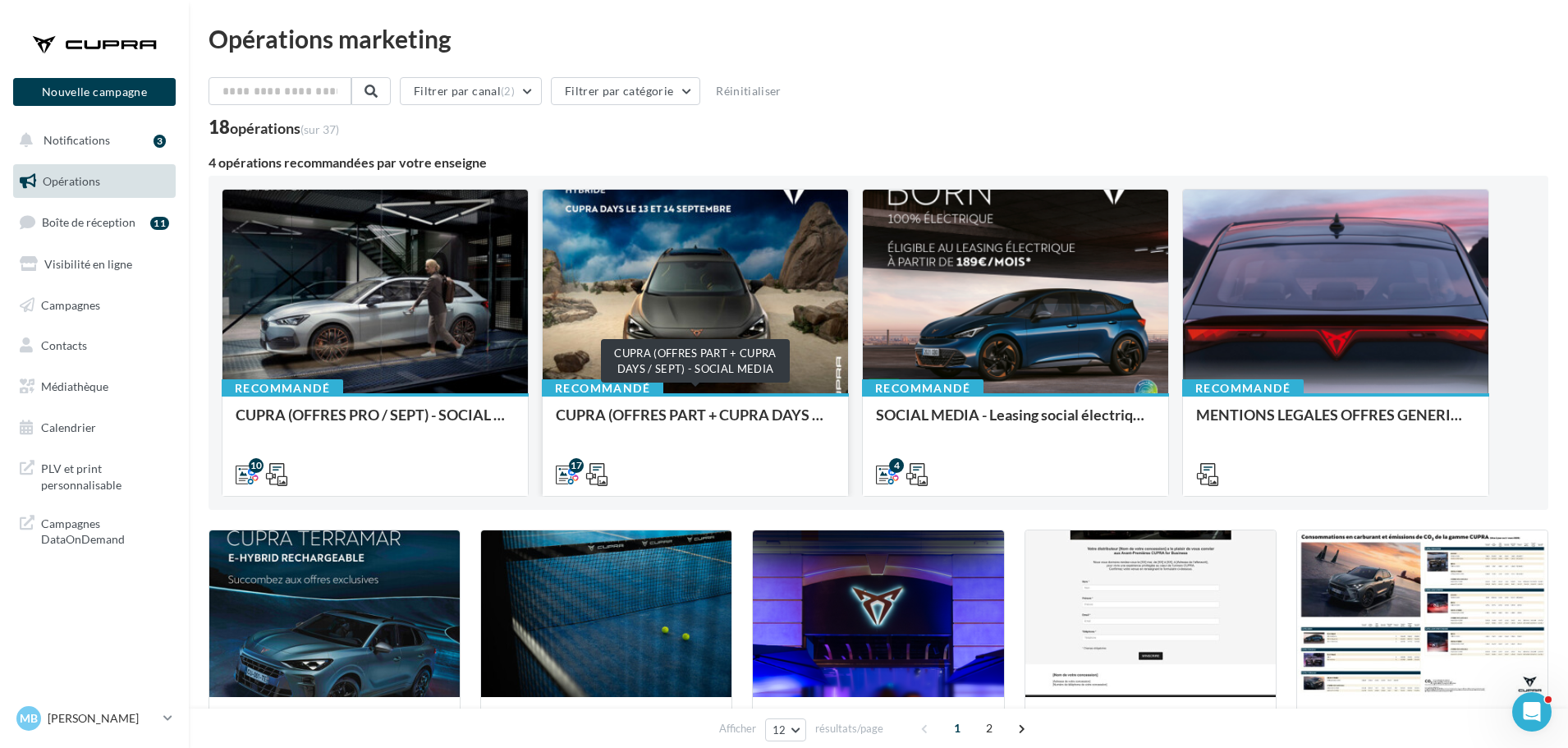
click at [676, 411] on div "CUPRA (OFFRES PART + CUPRA DAYS / SEPT) - SOCIAL MEDIA" at bounding box center [695, 423] width 279 height 33
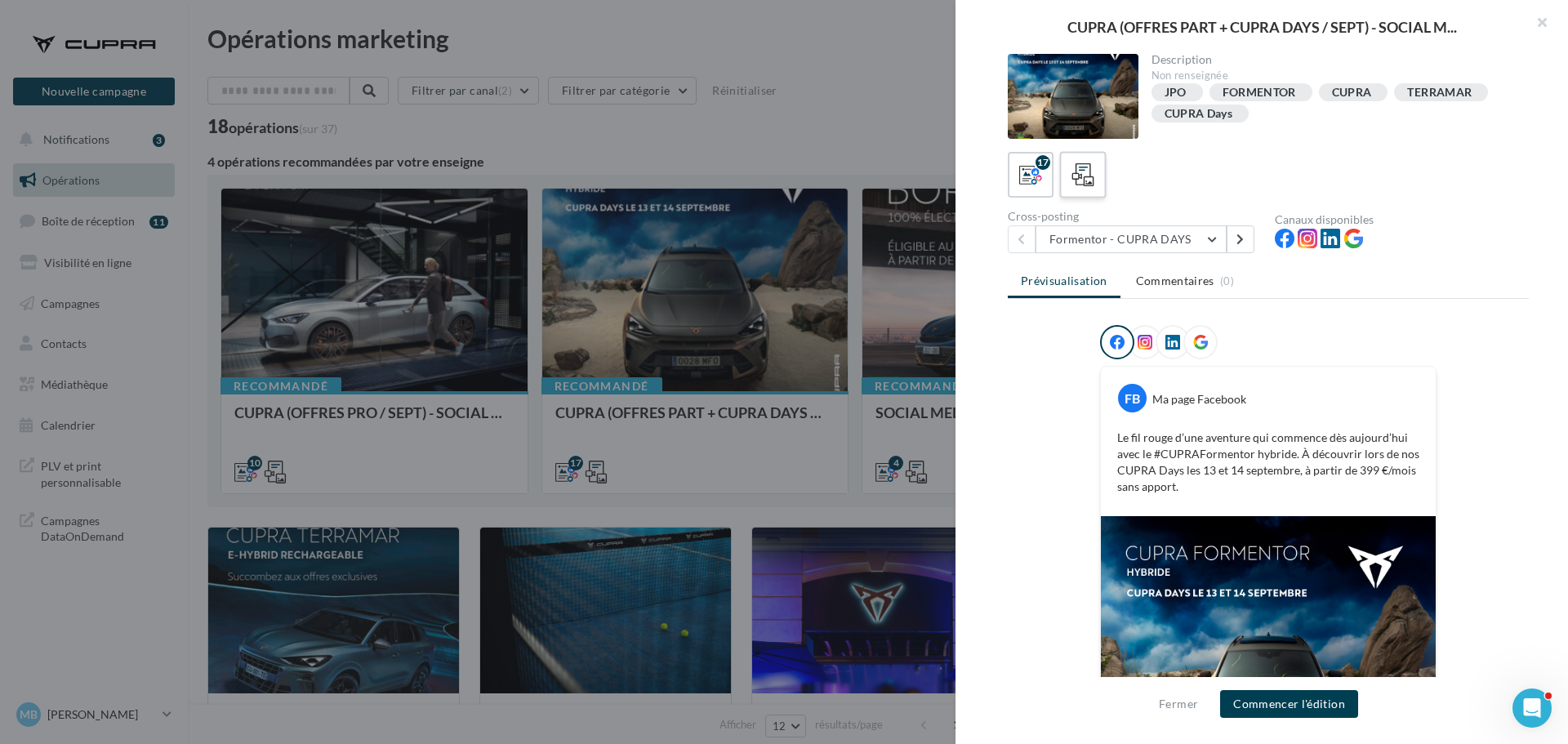
click at [1095, 182] on div at bounding box center [1084, 175] width 30 height 30
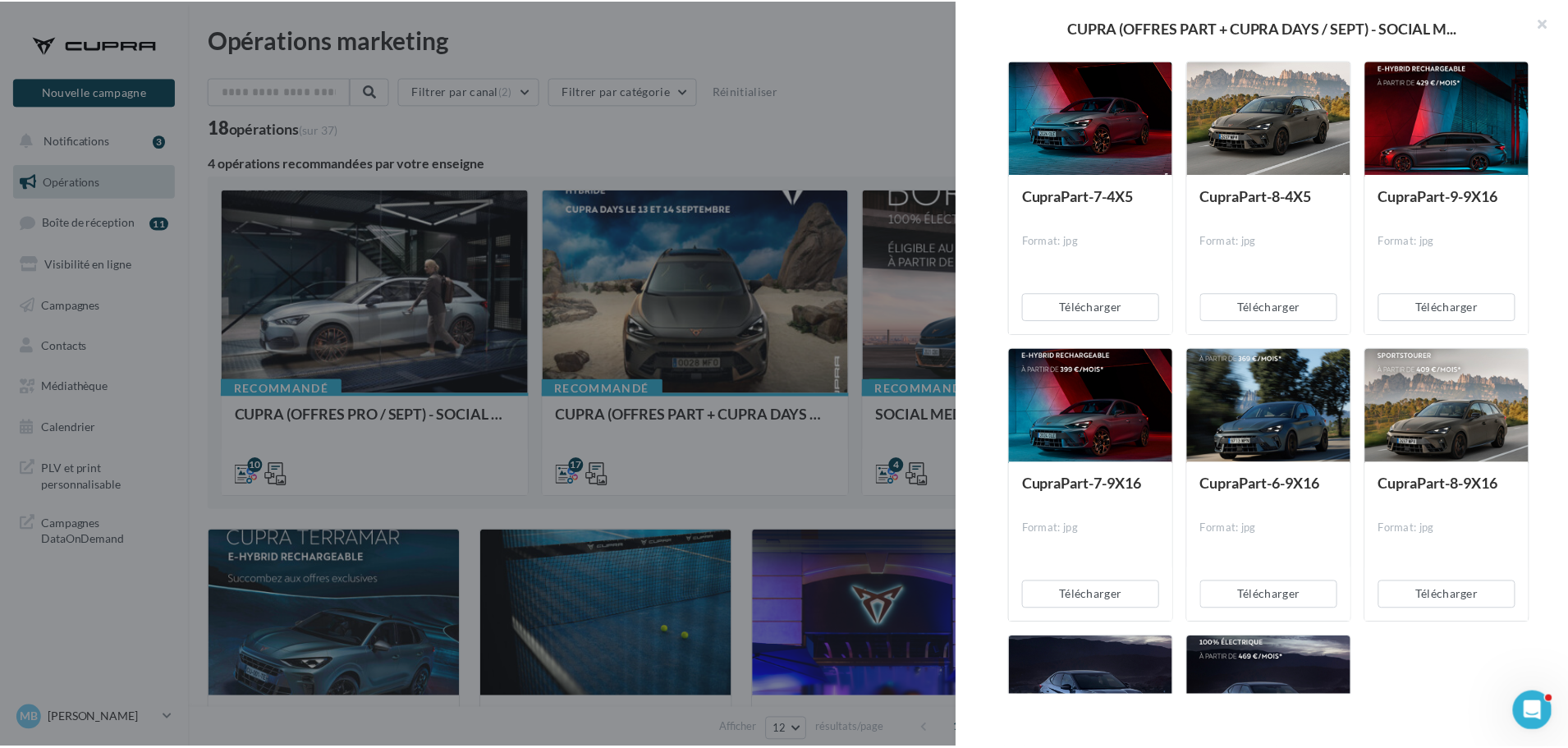
scroll to position [3115, 0]
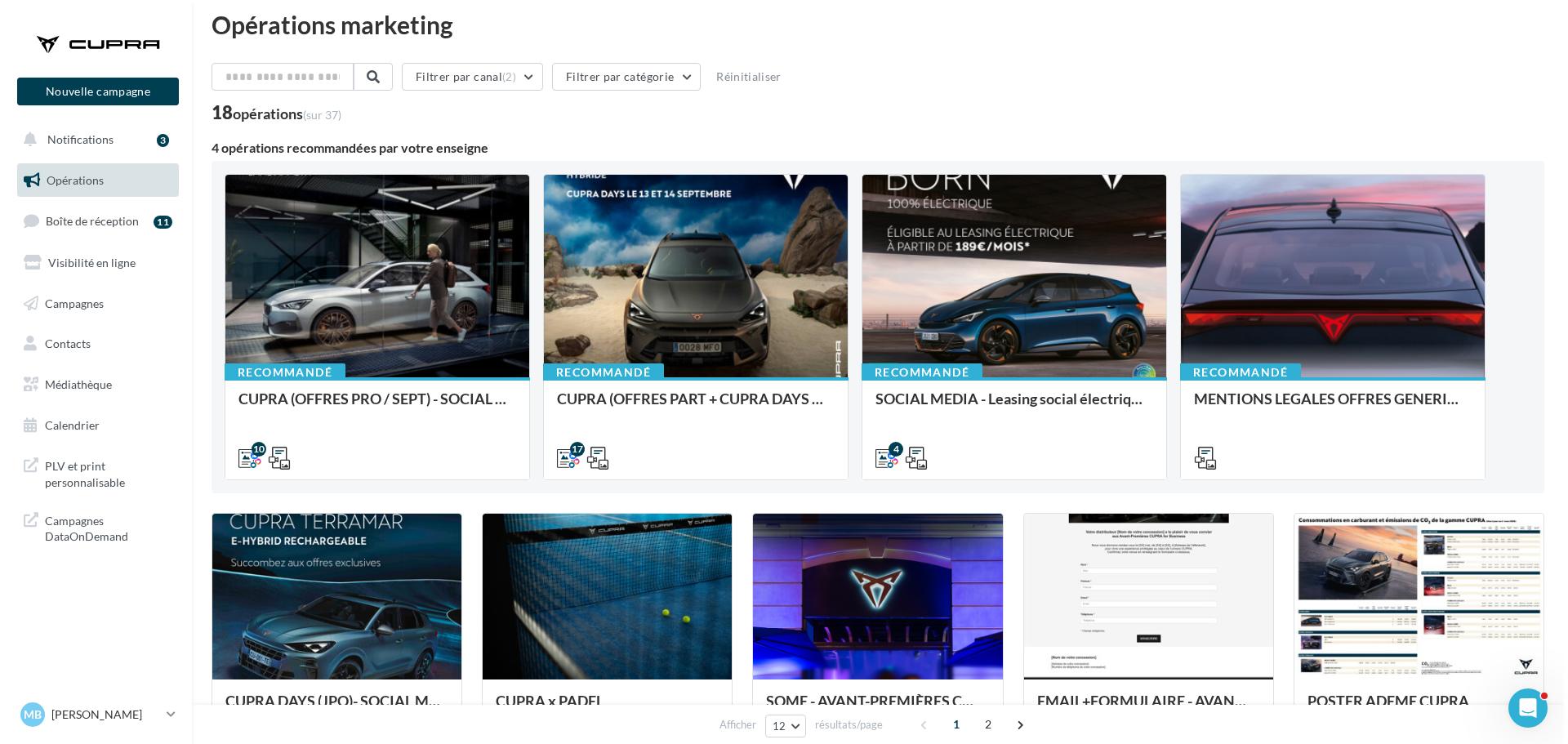
scroll to position [0, 0]
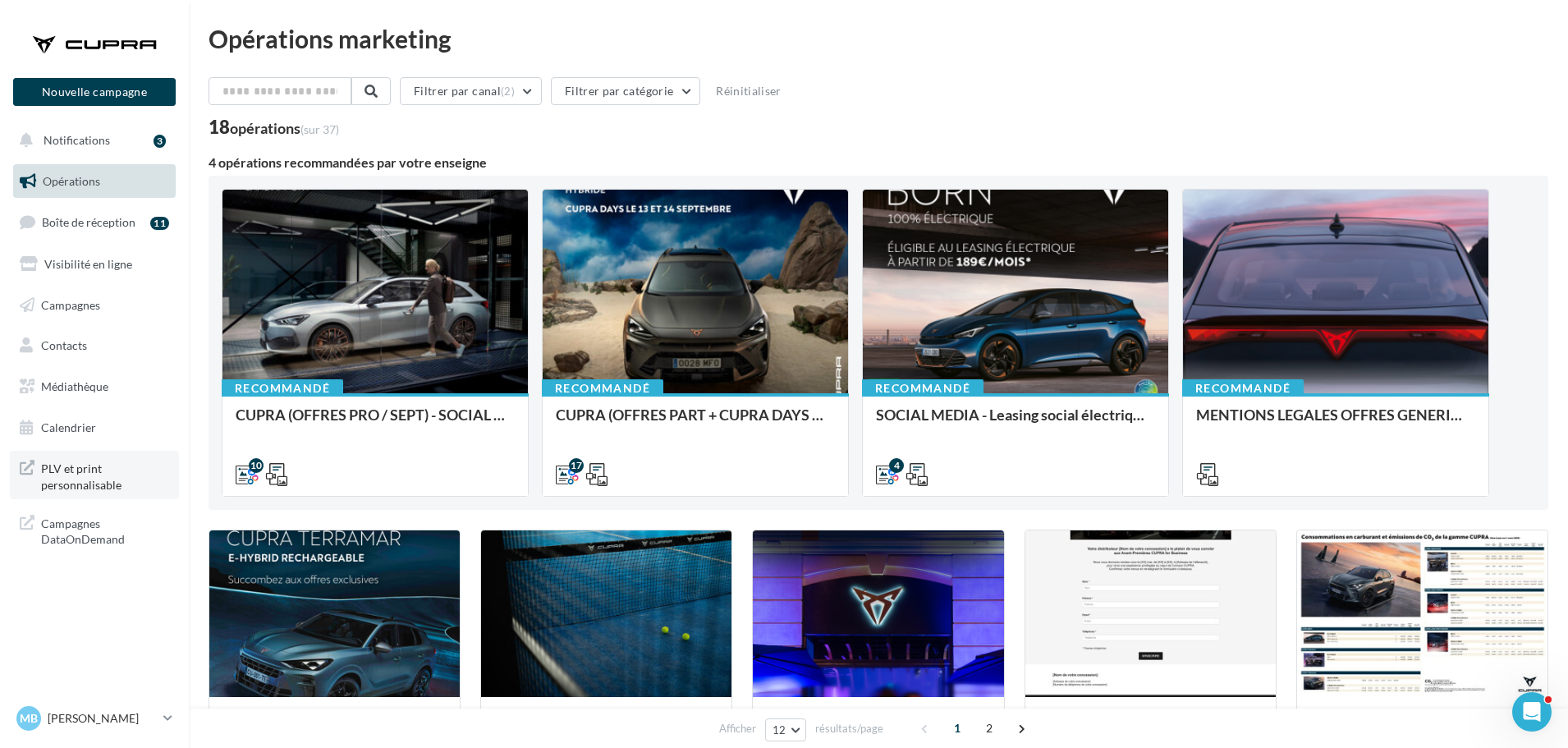
click at [100, 463] on span "PLV et print personnalisable" at bounding box center [104, 475] width 128 height 36
click at [253, 107] on div "Filtrer par canal (2) Filtrer par catégorie Réinitialiser" at bounding box center [879, 94] width 1340 height 35
click at [271, 100] on input "text" at bounding box center [281, 91] width 144 height 28
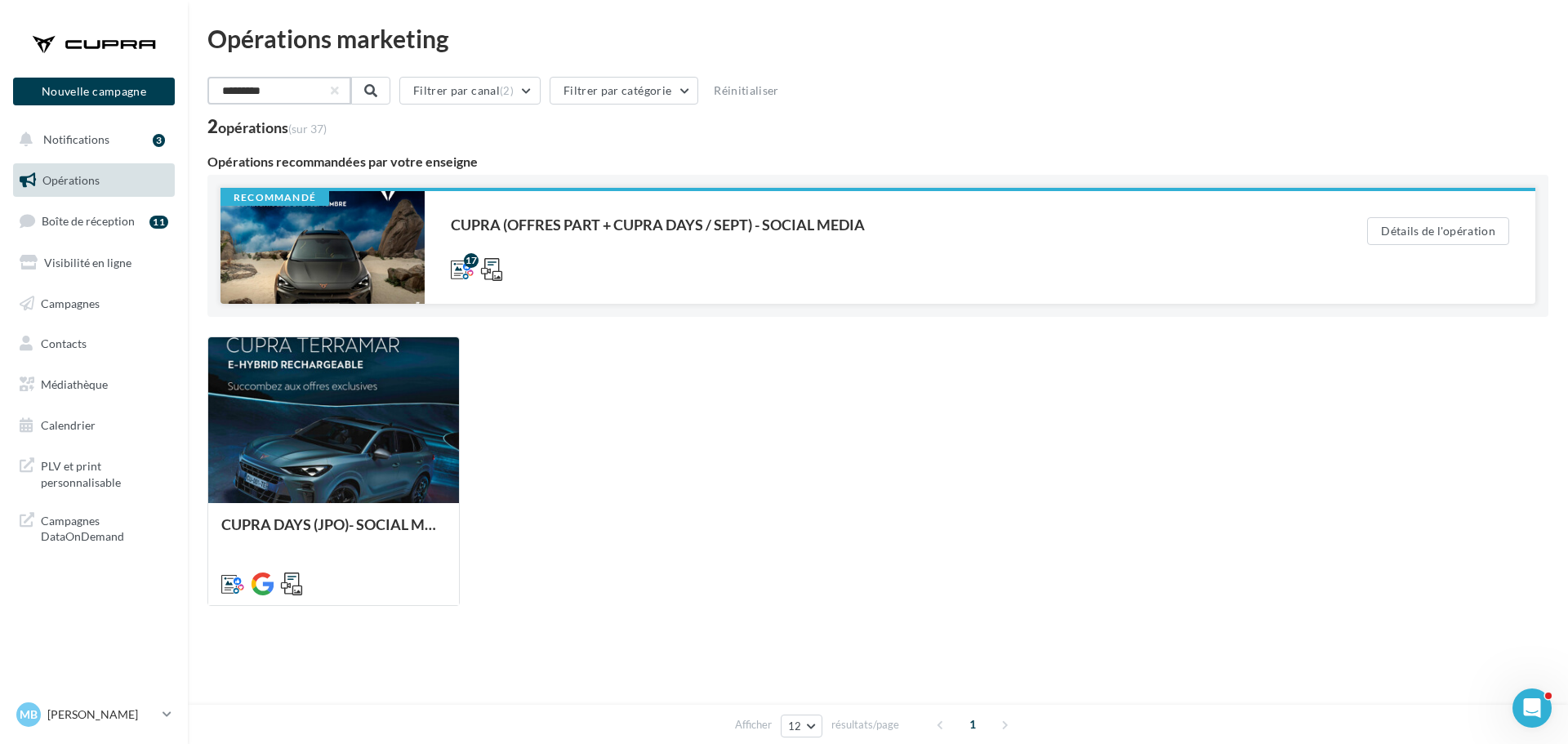
type input "*********"
click at [744, 220] on div "CUPRA (OFFRES PART + CUPRA DAYS / SEPT) - SOCIAL MEDIA" at bounding box center [876, 224] width 851 height 14
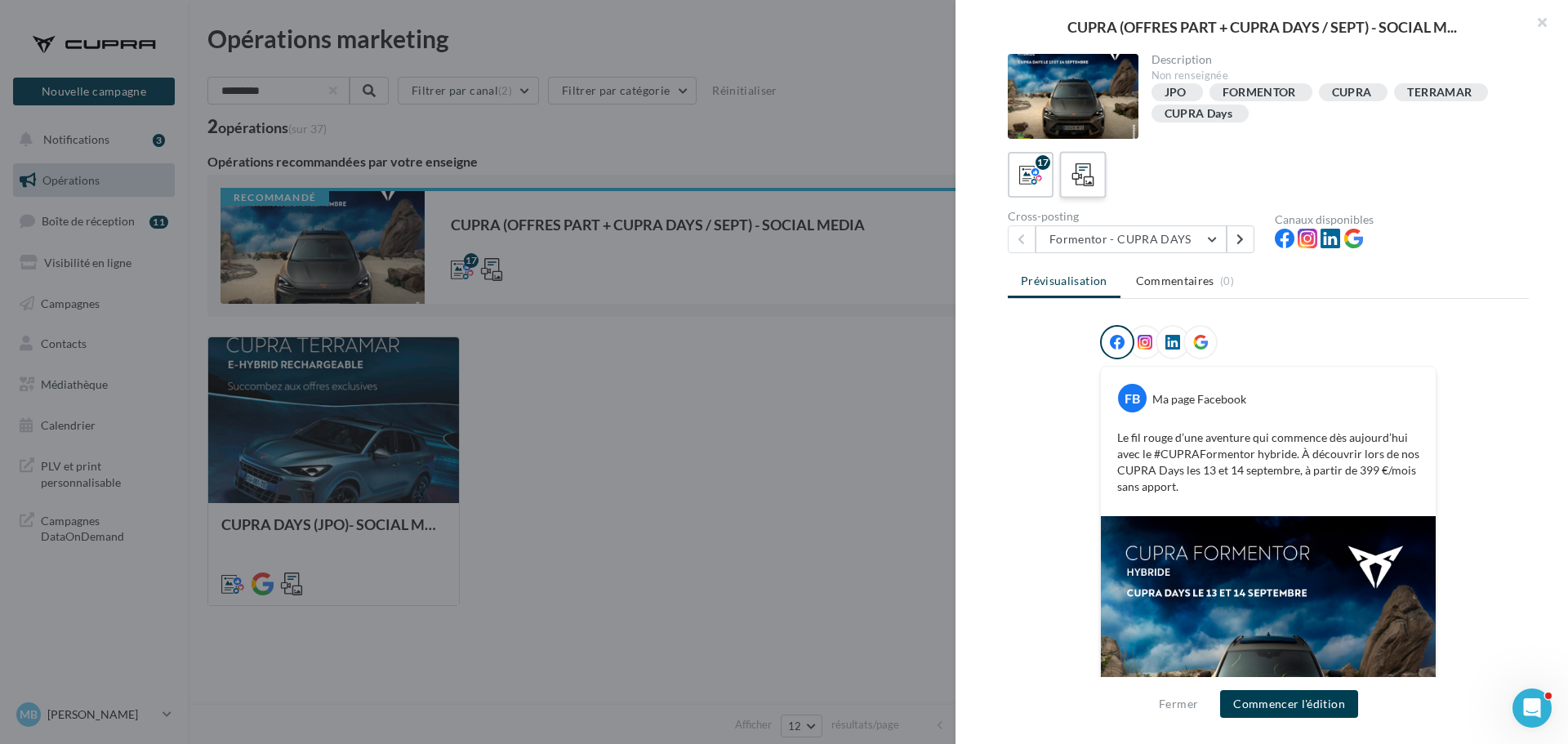
click at [1083, 166] on icon at bounding box center [1083, 175] width 24 height 24
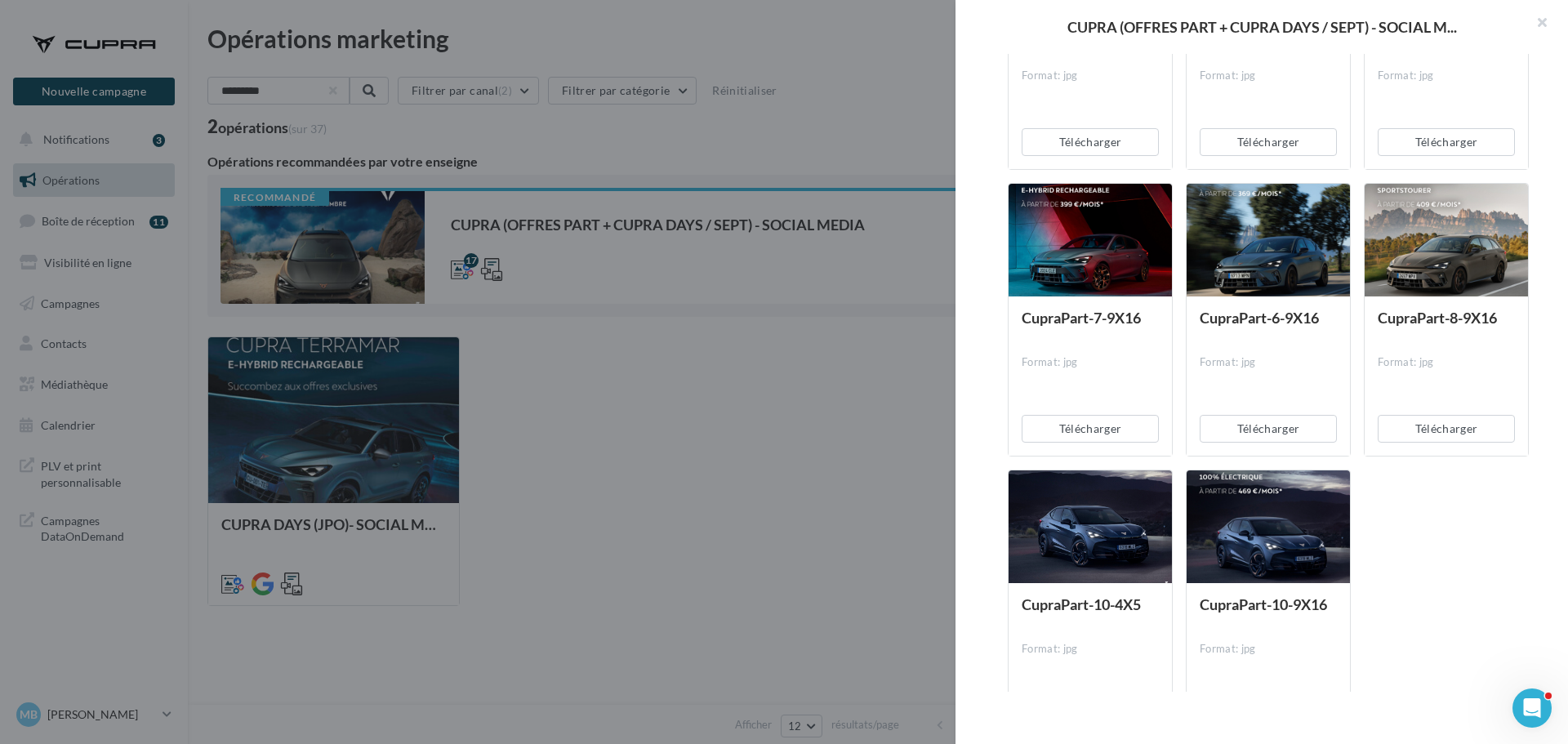
scroll to position [3098, 0]
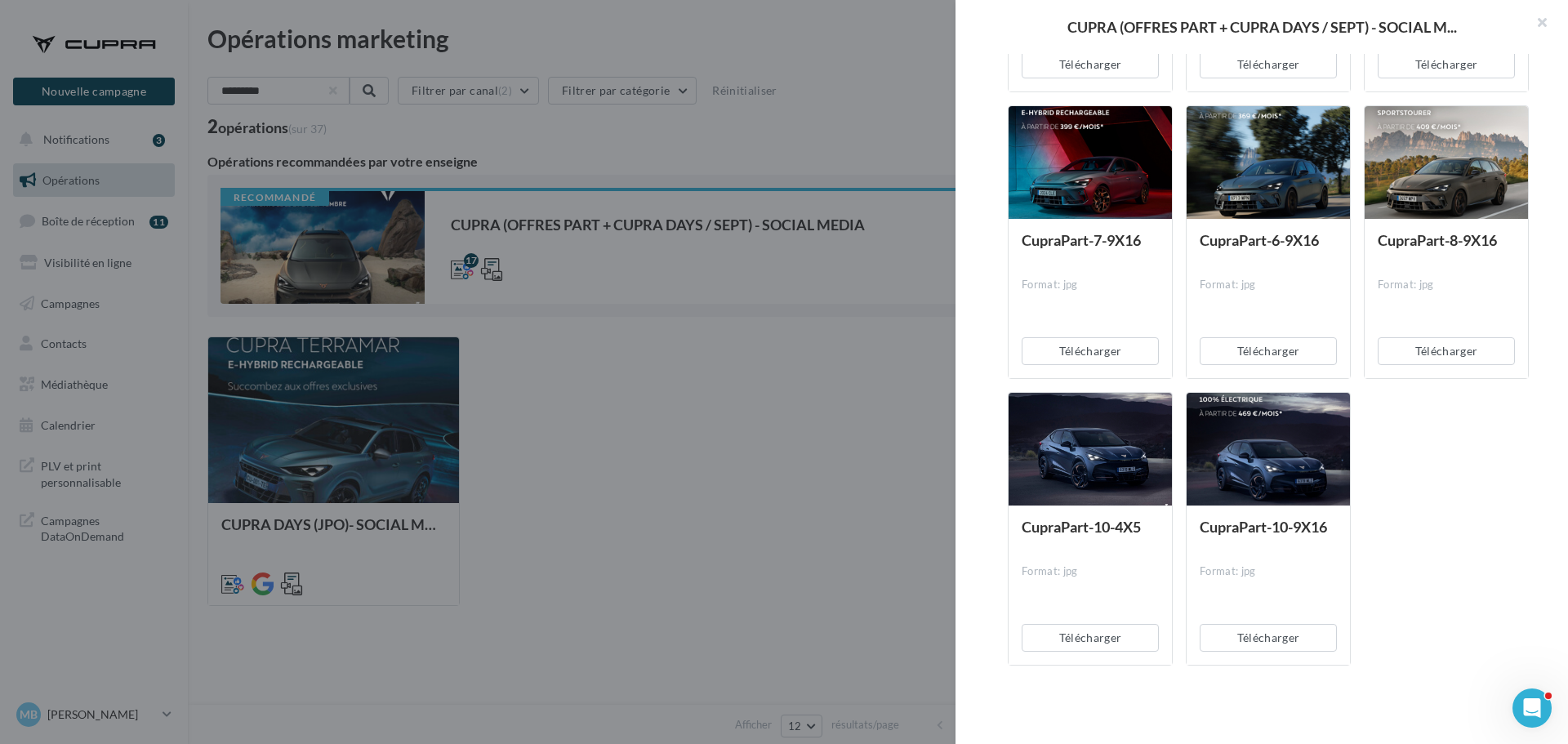
click at [538, 389] on div at bounding box center [784, 372] width 1568 height 744
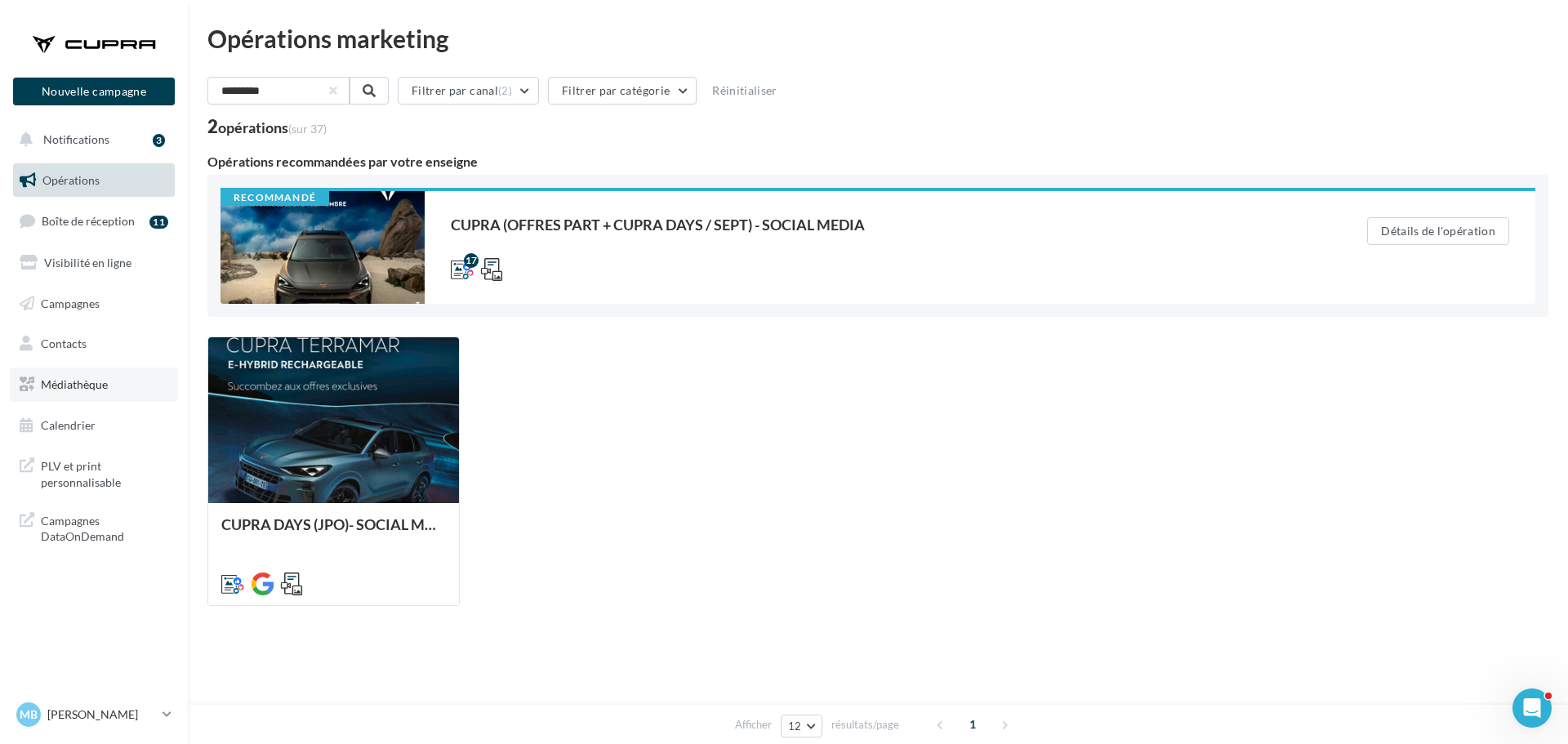
click at [106, 392] on link "Médiathèque" at bounding box center [94, 384] width 168 height 35
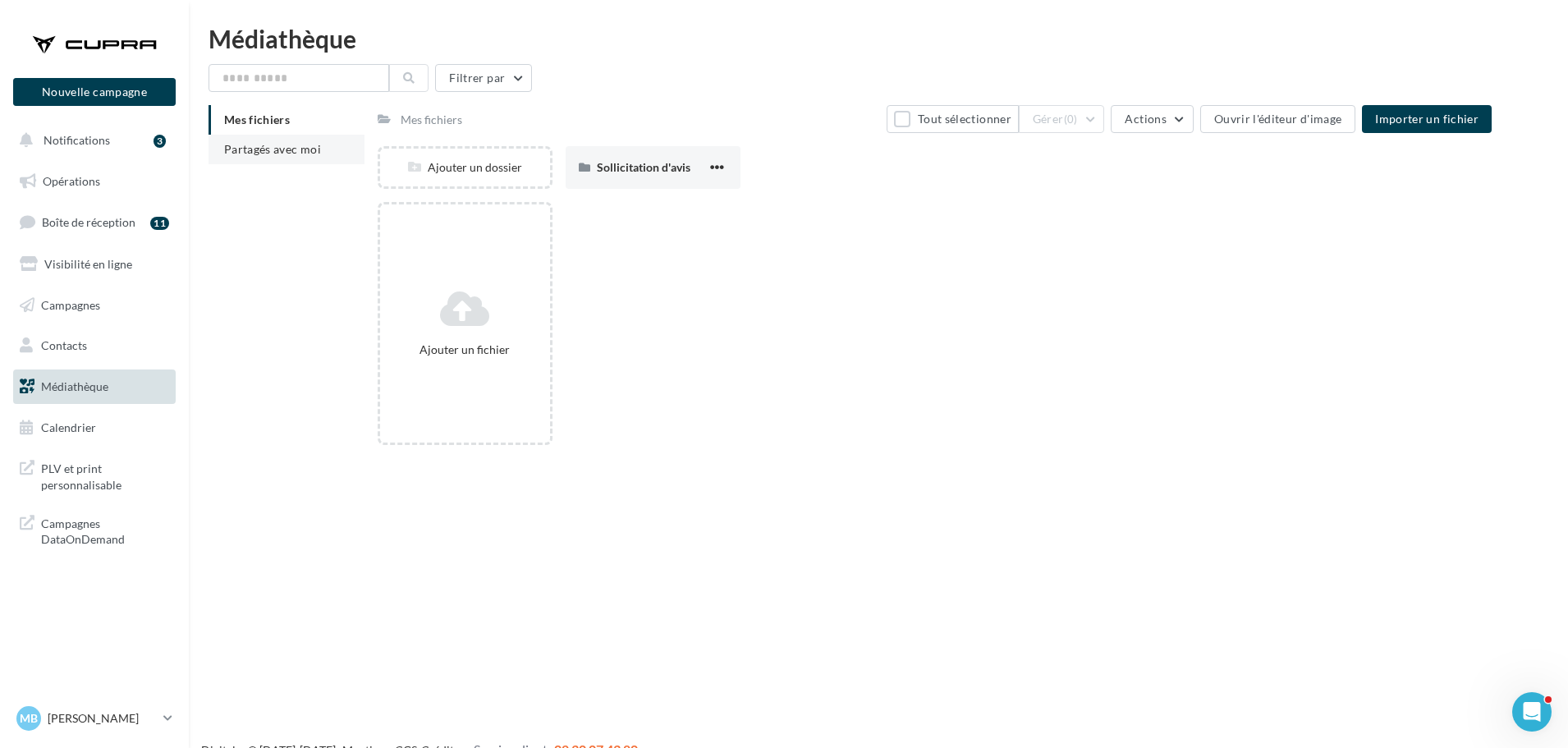
click at [247, 138] on li "Partagés avec moi" at bounding box center [287, 149] width 156 height 30
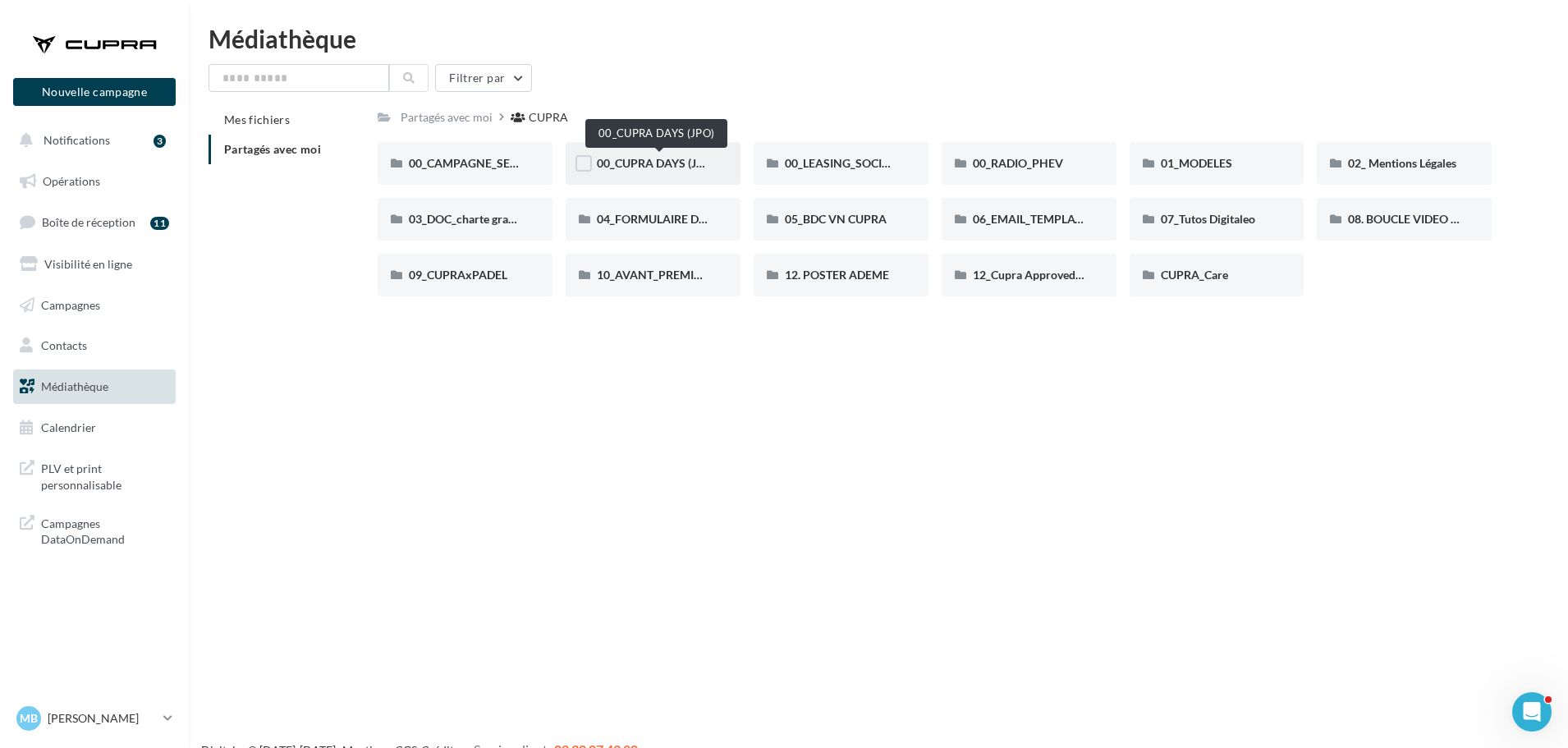
click at [685, 160] on span "00_CUPRA DAYS (JPO)" at bounding box center [656, 163] width 119 height 14
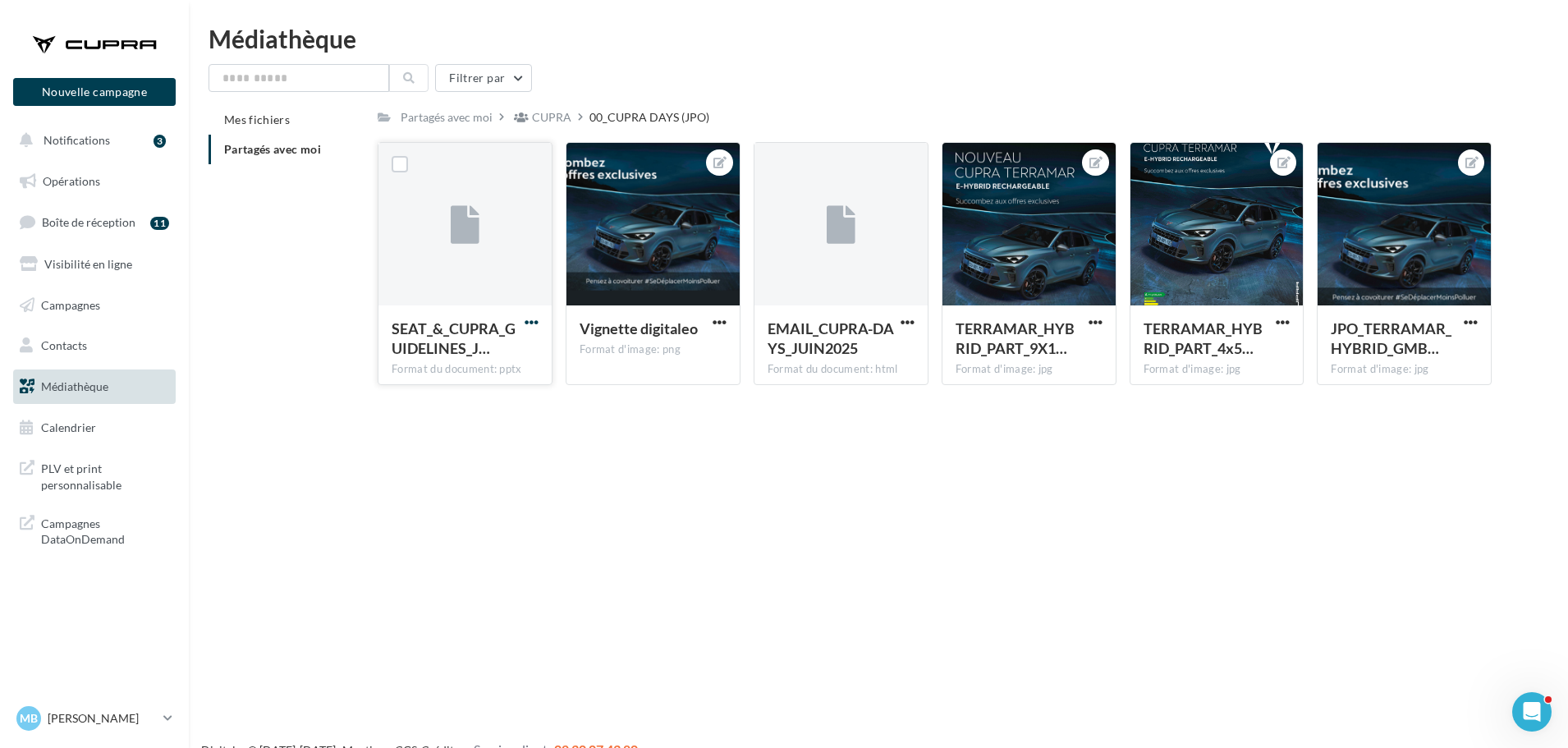
click at [531, 321] on span "button" at bounding box center [531, 322] width 14 height 14
click at [448, 371] on button "Télécharger" at bounding box center [459, 355] width 164 height 42
click at [531, 327] on span "button" at bounding box center [531, 322] width 14 height 14
click at [474, 354] on button "Télécharger" at bounding box center [459, 355] width 164 height 42
